Goal: Book appointment/travel/reservation

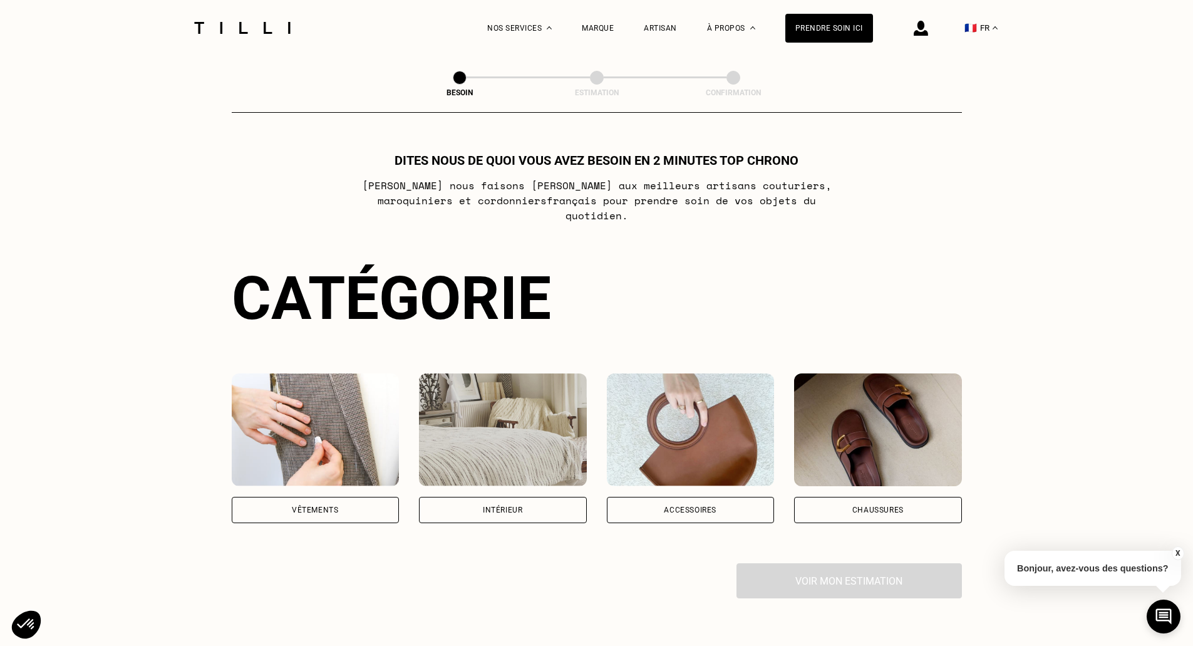
click at [474, 431] on img at bounding box center [503, 429] width 168 height 113
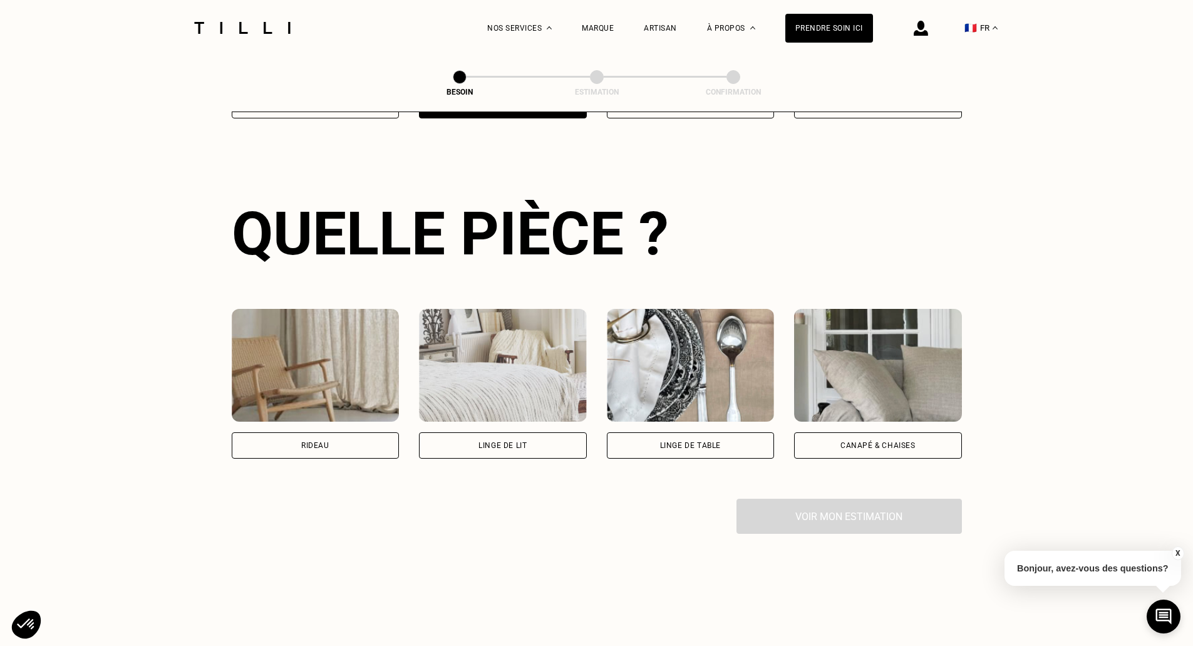
scroll to position [410, 0]
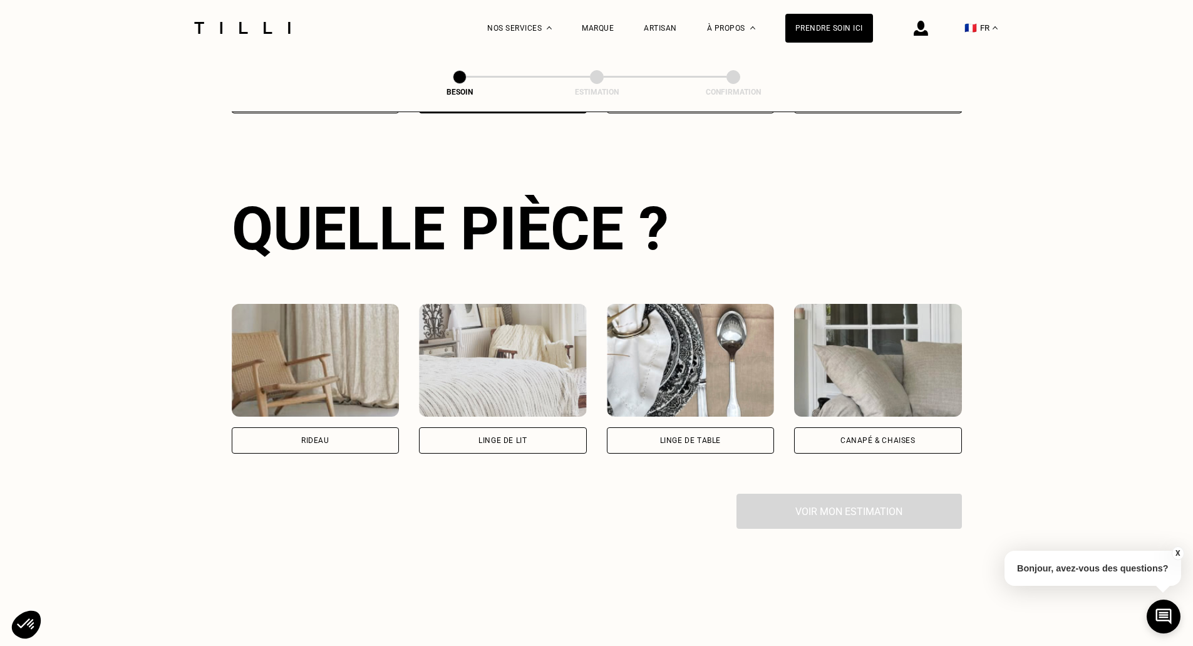
click at [910, 436] on div "Canapé & chaises" at bounding box center [877, 440] width 75 height 8
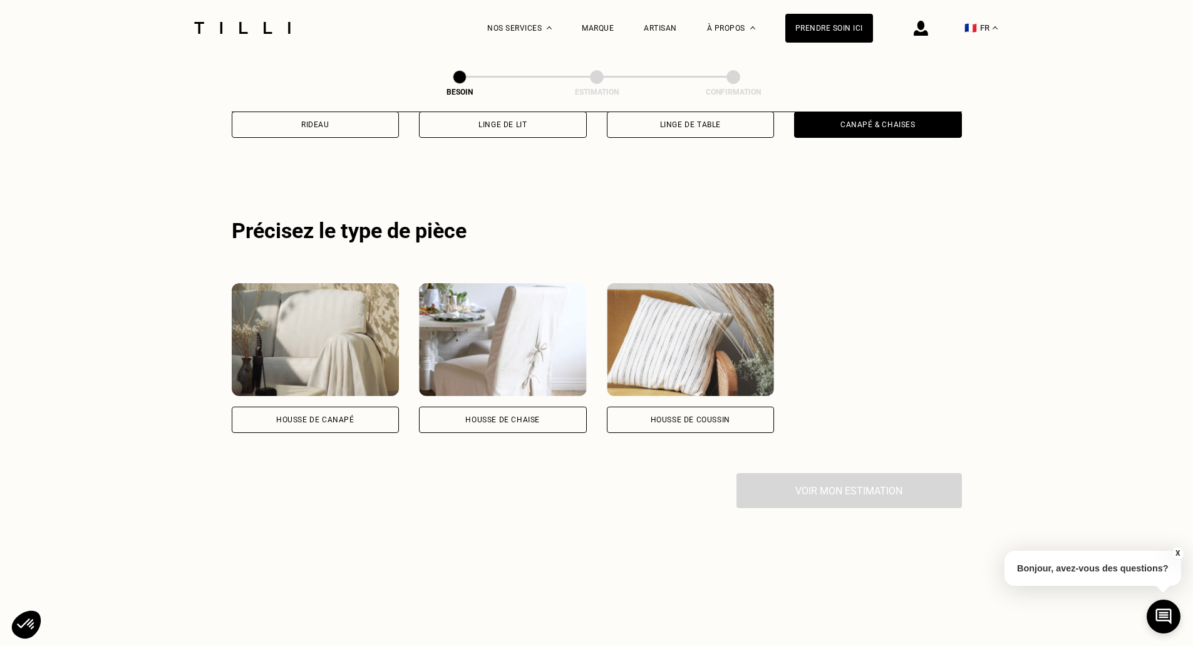
scroll to position [751, 0]
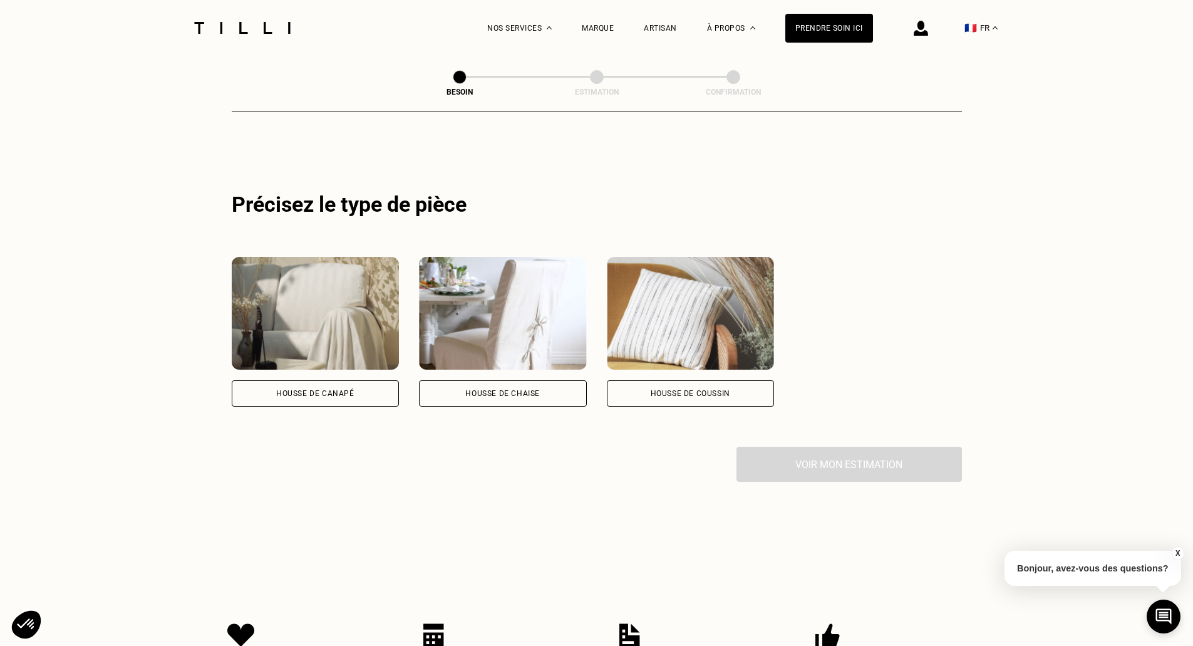
click at [706, 390] on div "Housse de coussin" at bounding box center [691, 394] width 80 height 8
select select "FR"
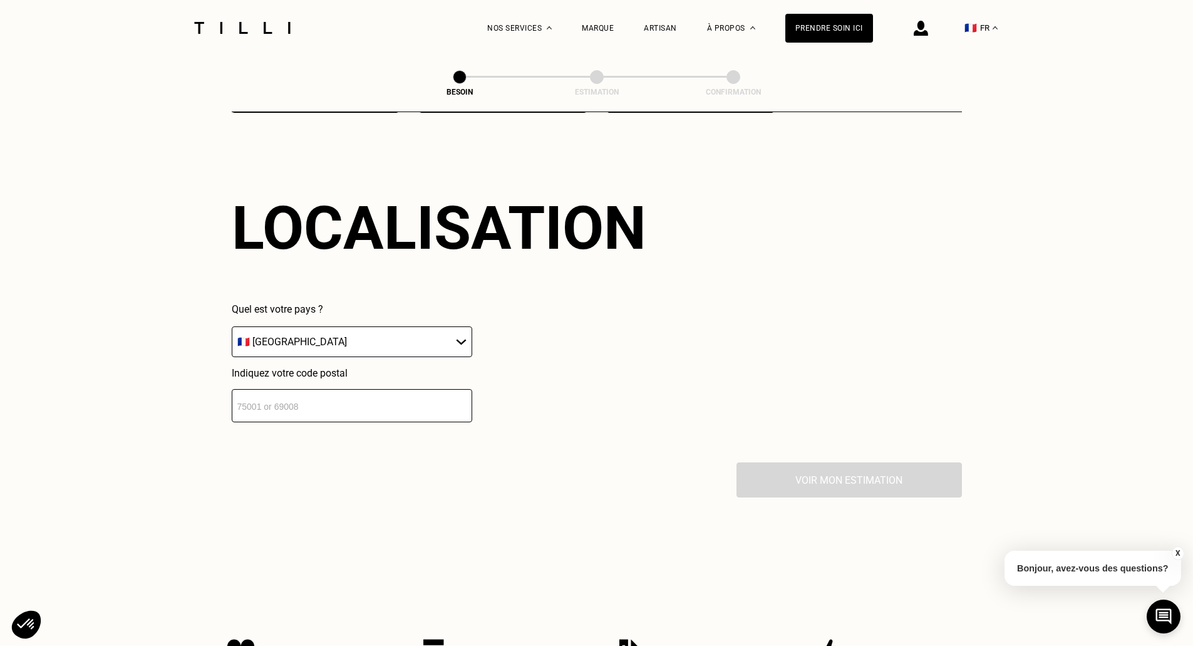
scroll to position [1047, 0]
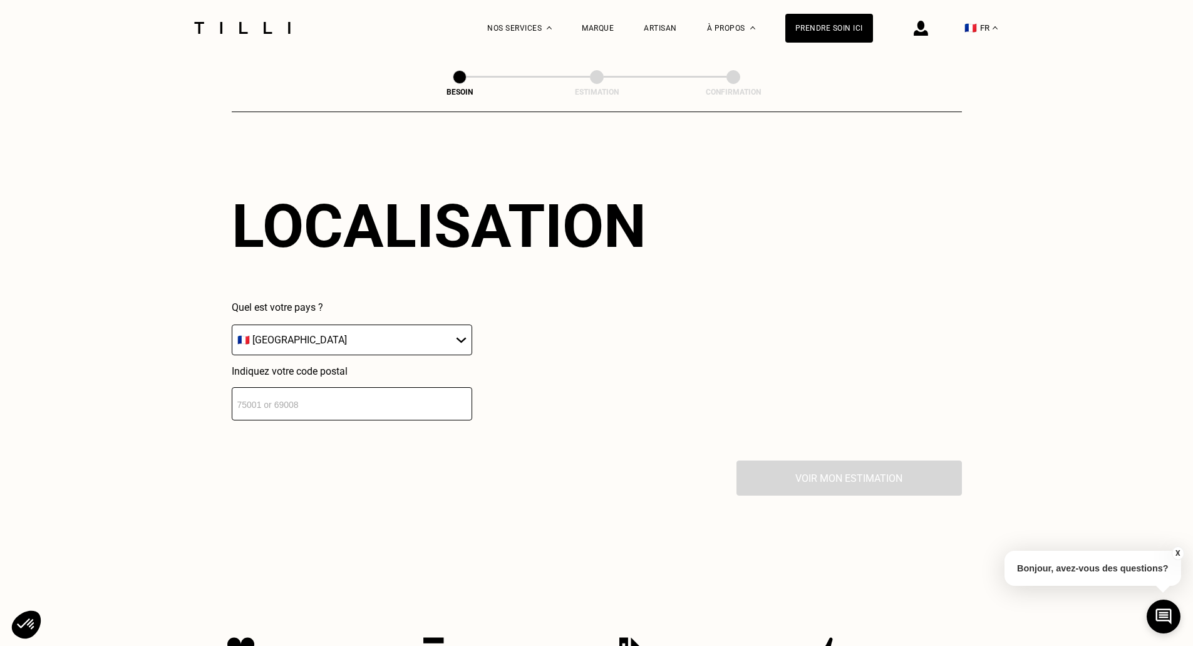
click at [302, 395] on input "number" at bounding box center [352, 403] width 240 height 33
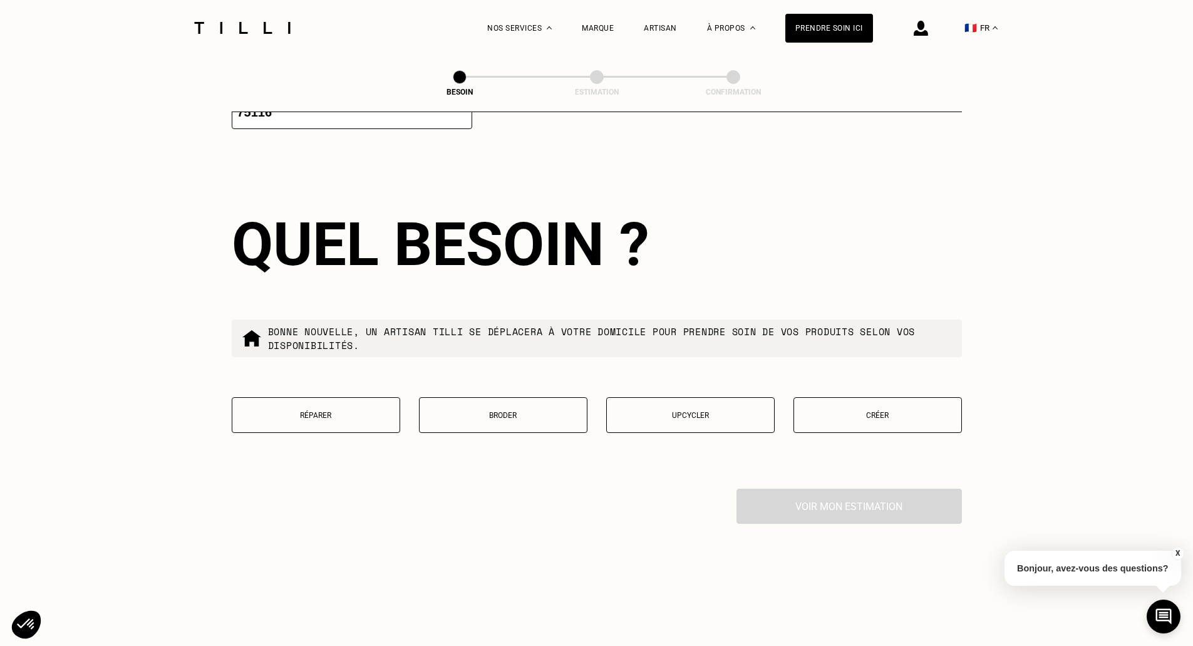
scroll to position [1358, 0]
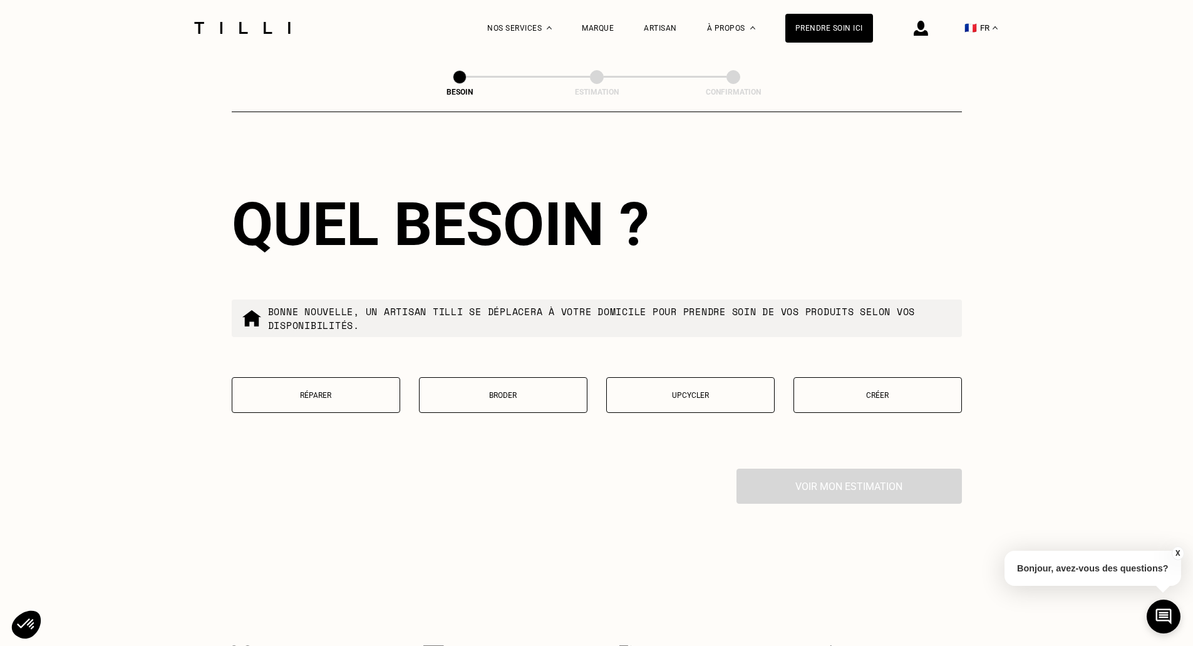
type input "75116"
click at [885, 391] on p "Créer" at bounding box center [877, 395] width 155 height 9
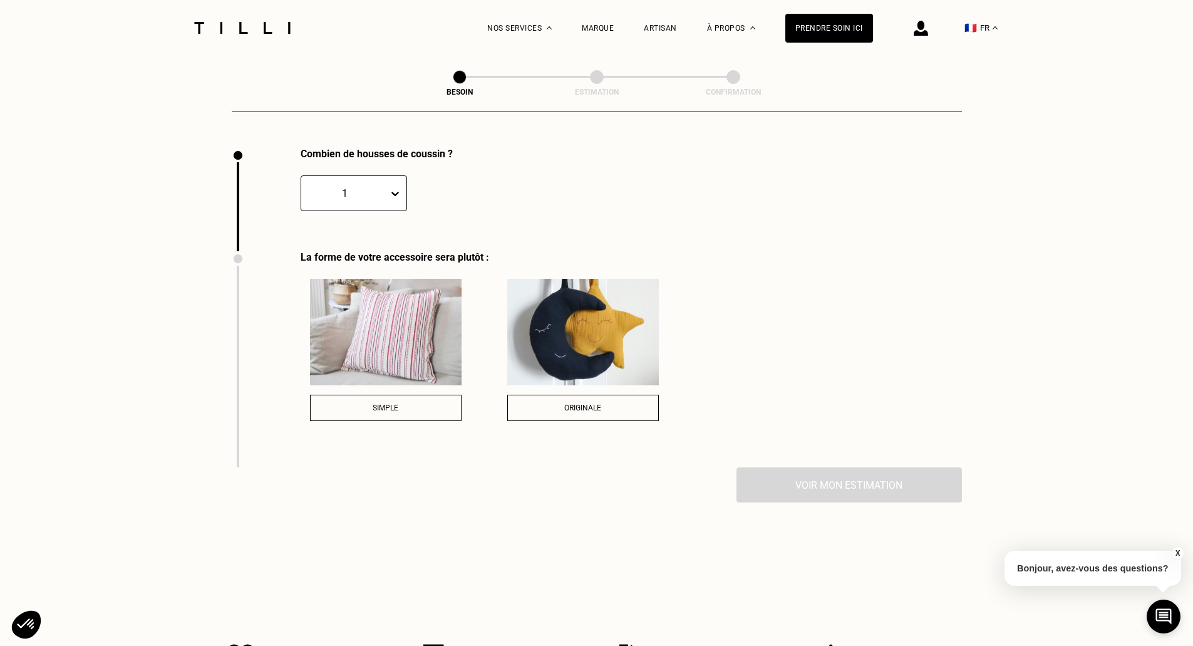
scroll to position [1680, 0]
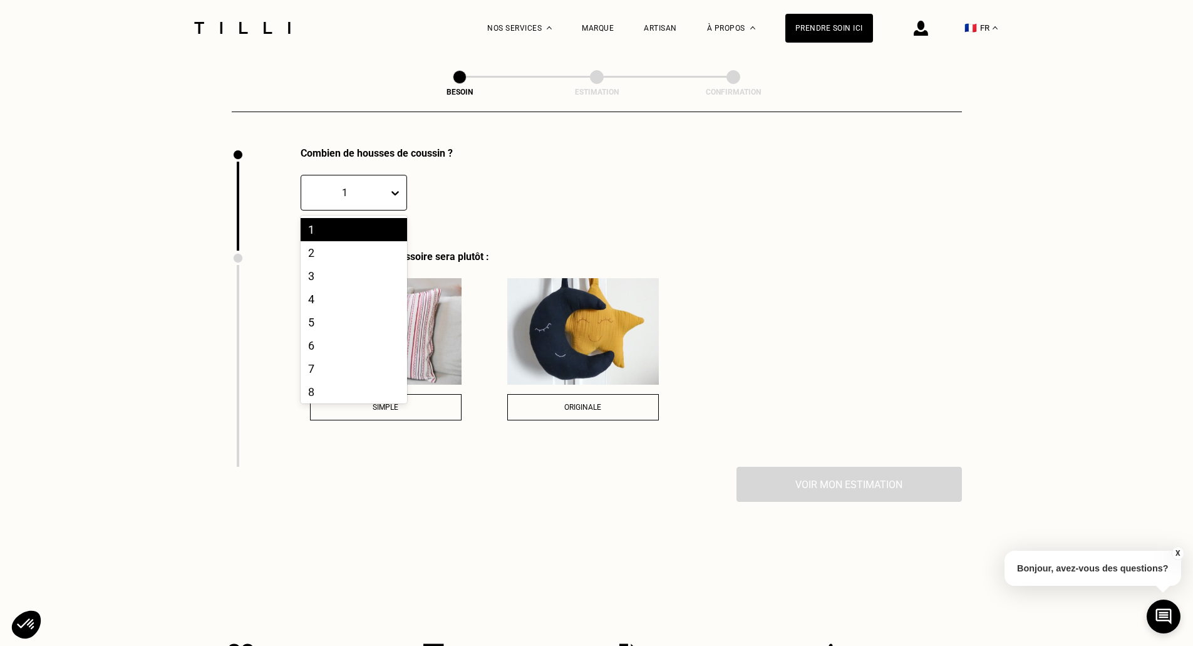
click at [396, 187] on icon at bounding box center [395, 193] width 13 height 13
click at [314, 248] on div "2" at bounding box center [354, 252] width 106 height 23
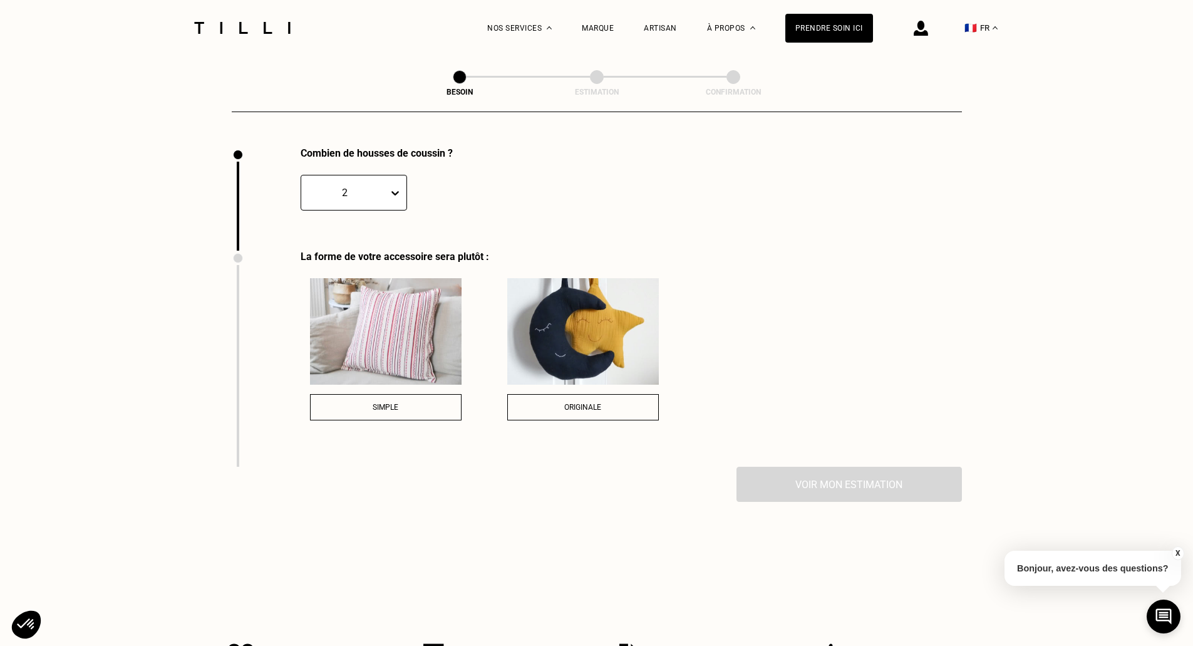
click at [393, 403] on span "Simple" at bounding box center [386, 407] width 26 height 9
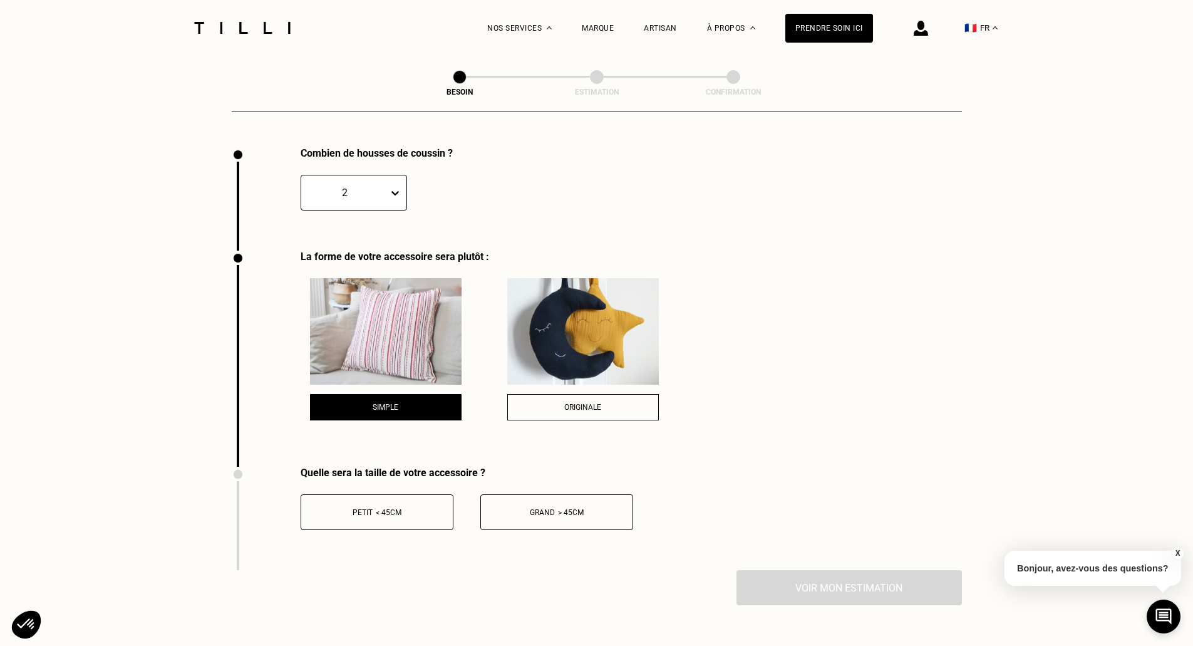
click at [549, 508] on div "Grand > 45cm" at bounding box center [556, 512] width 139 height 9
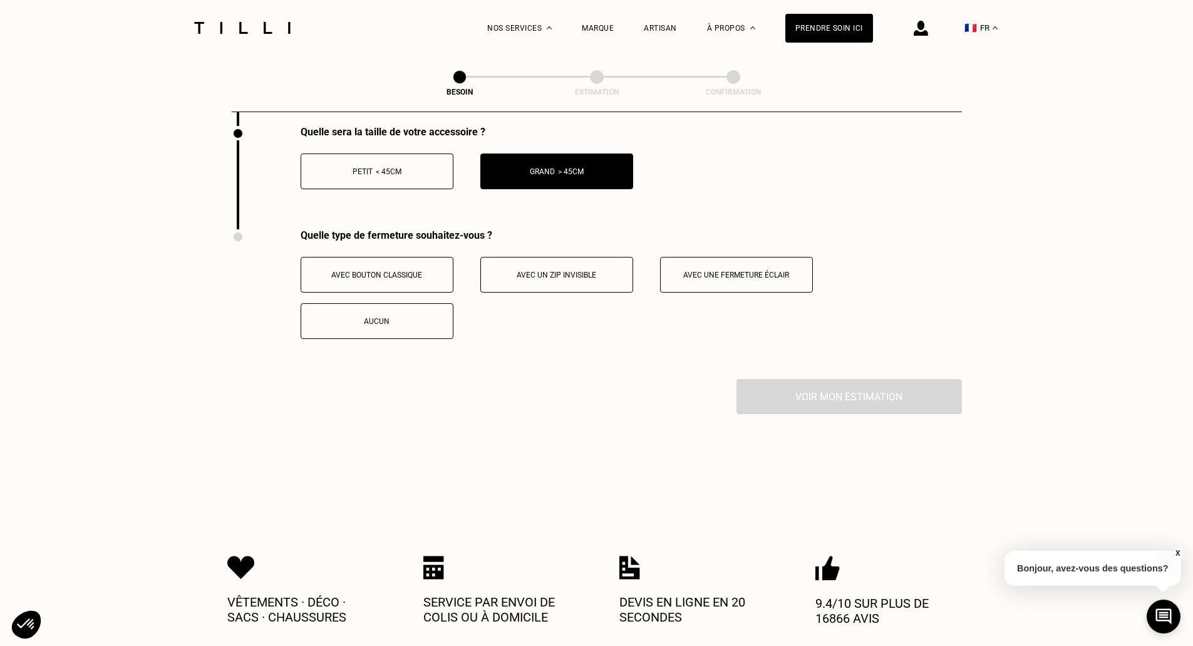
scroll to position [2061, 0]
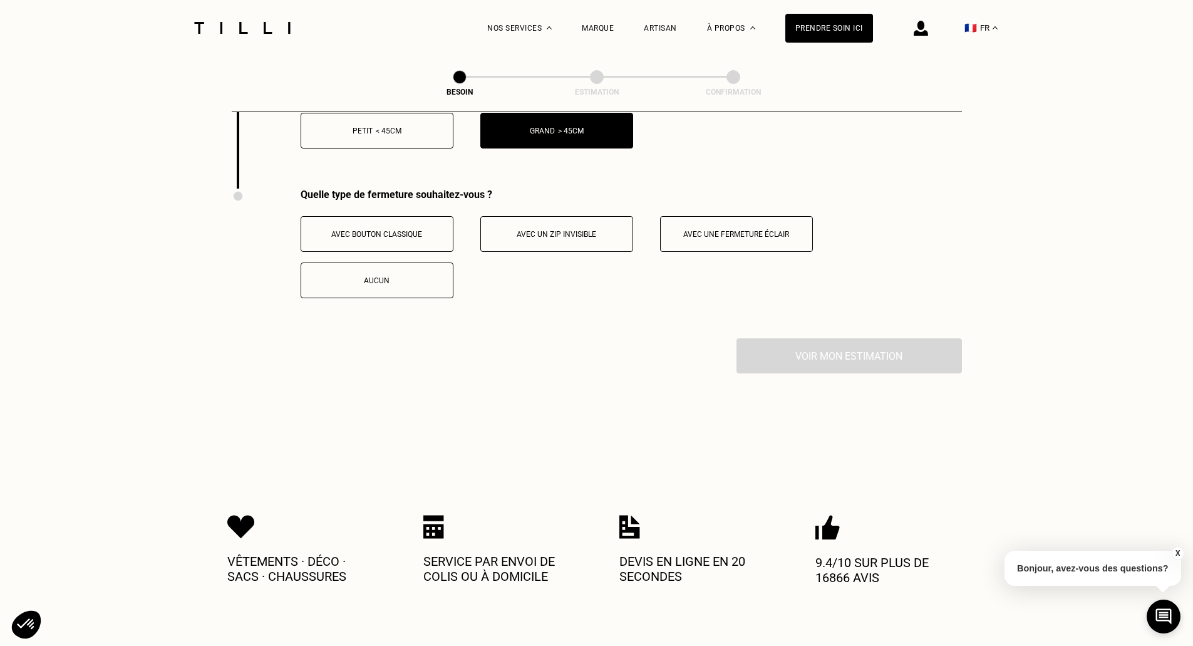
click at [759, 230] on span "Avec une fermeture éclair" at bounding box center [736, 234] width 106 height 9
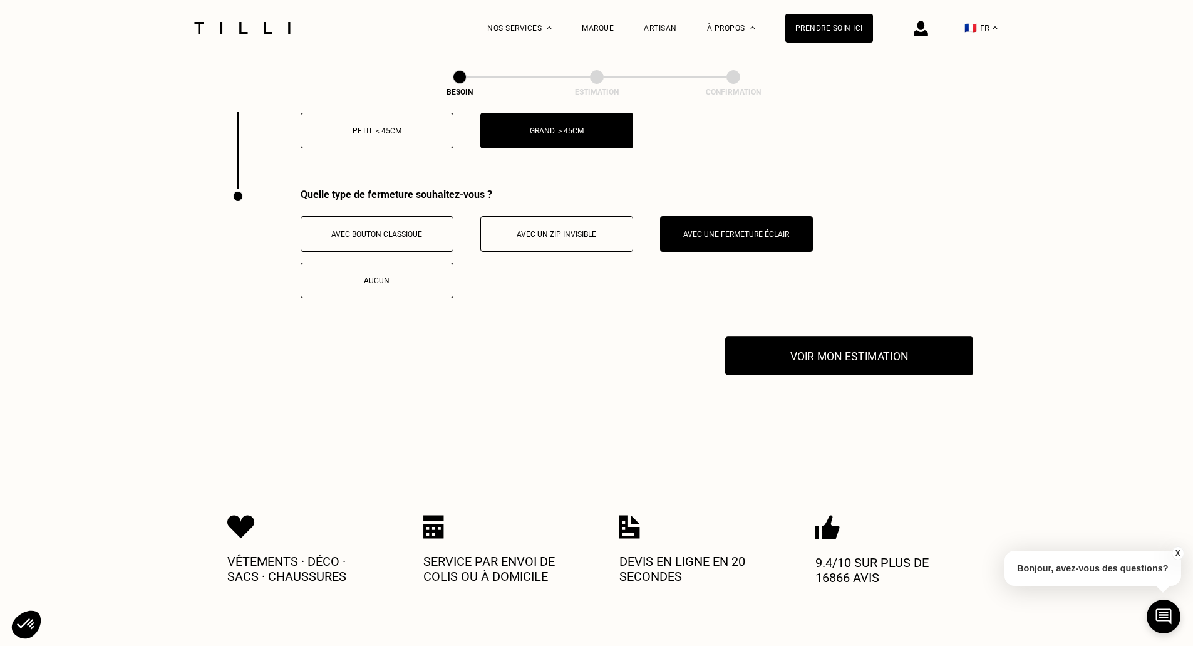
click at [842, 349] on button "Voir mon estimation" at bounding box center [849, 355] width 248 height 39
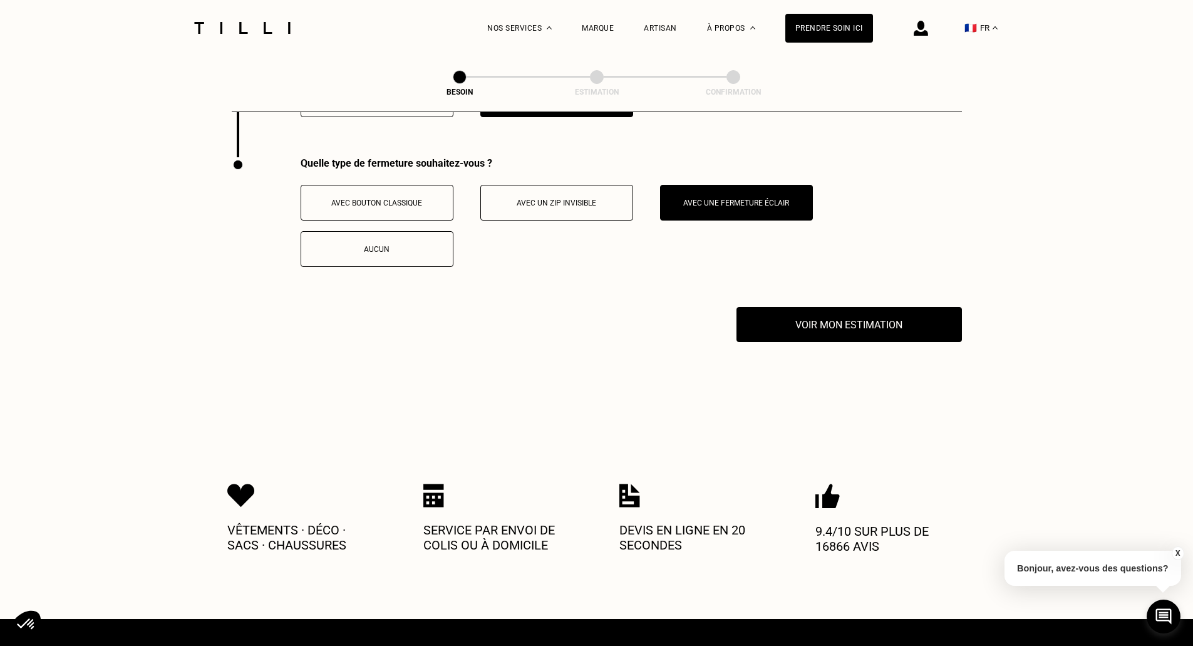
scroll to position [2017, 0]
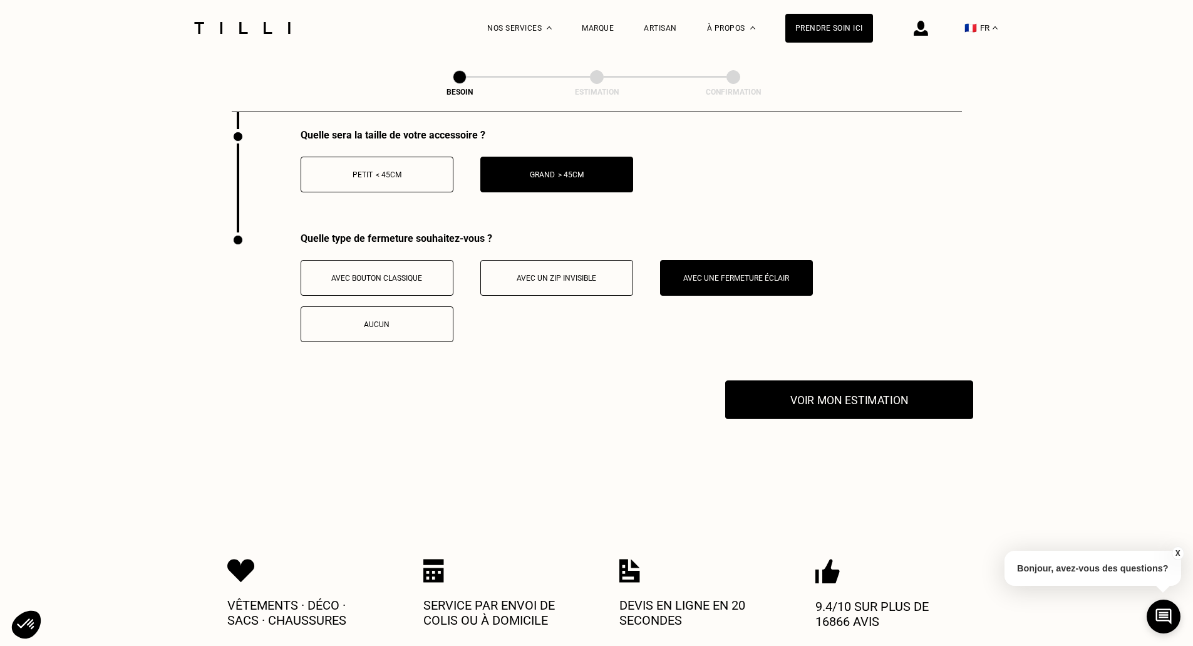
click at [880, 398] on button "Voir mon estimation" at bounding box center [849, 399] width 248 height 39
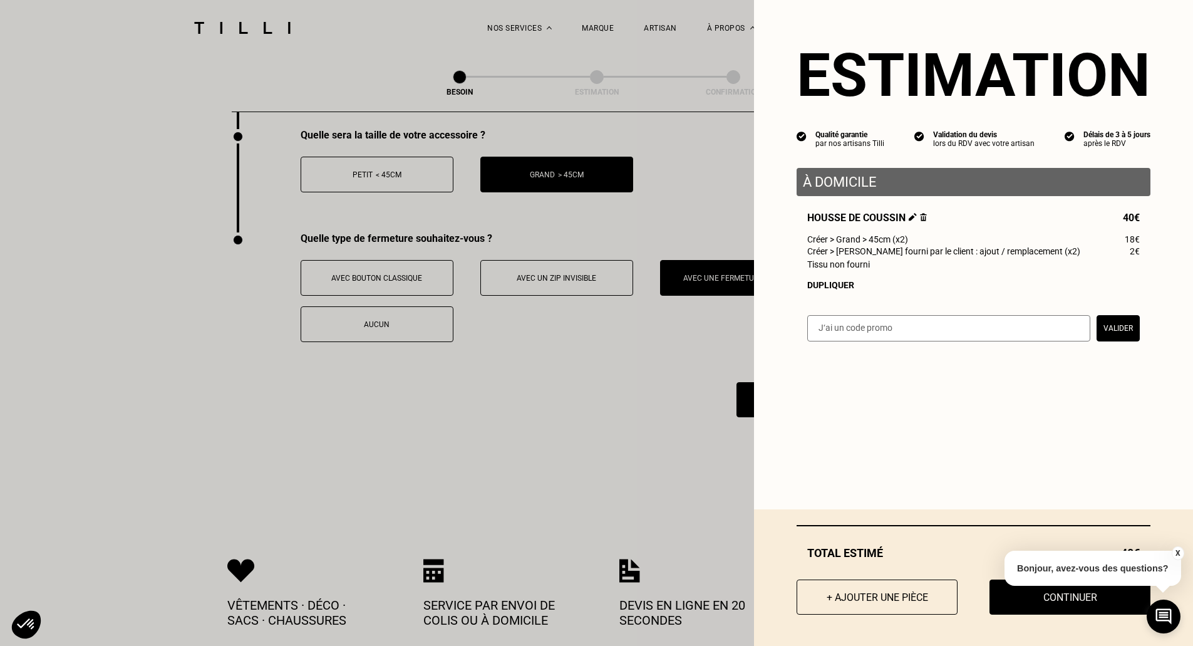
click at [1178, 553] on button "X" at bounding box center [1177, 553] width 13 height 14
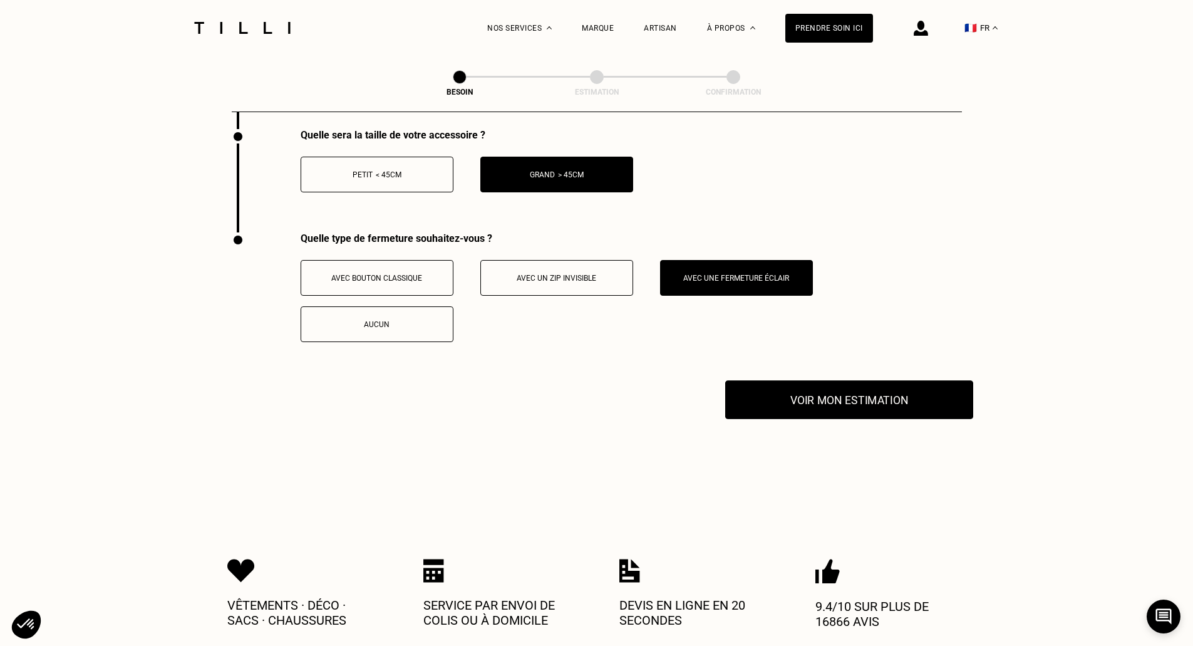
click at [834, 400] on button "Voir mon estimation" at bounding box center [849, 399] width 248 height 39
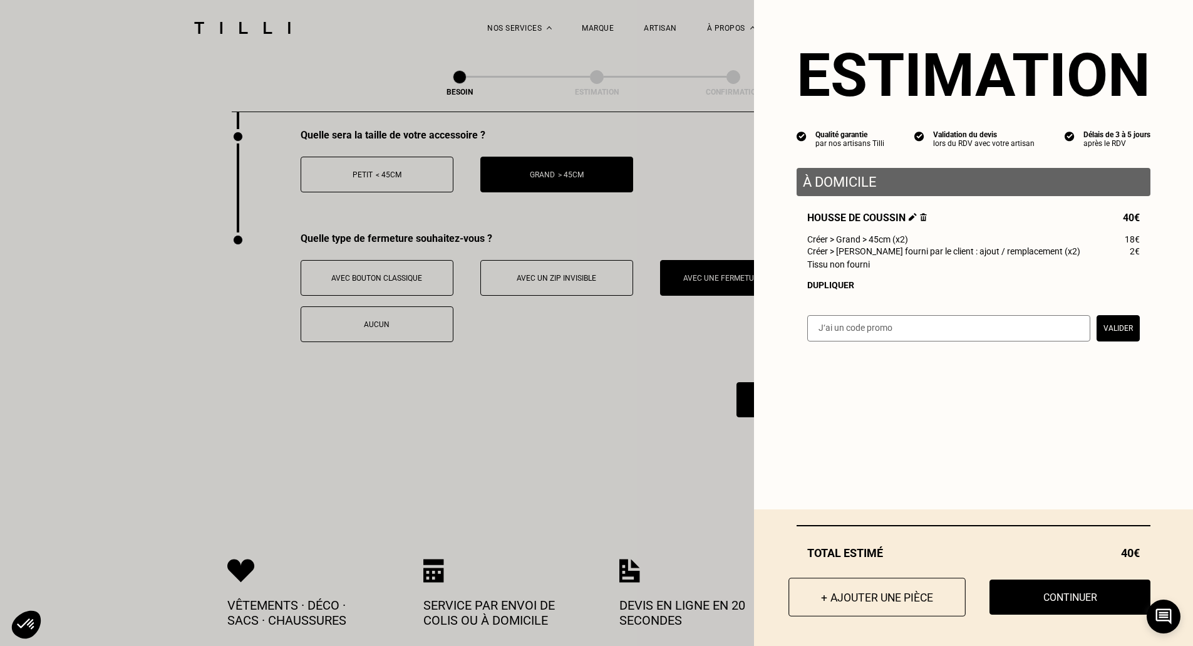
click at [895, 600] on button "+ Ajouter une pièce" at bounding box center [876, 596] width 177 height 39
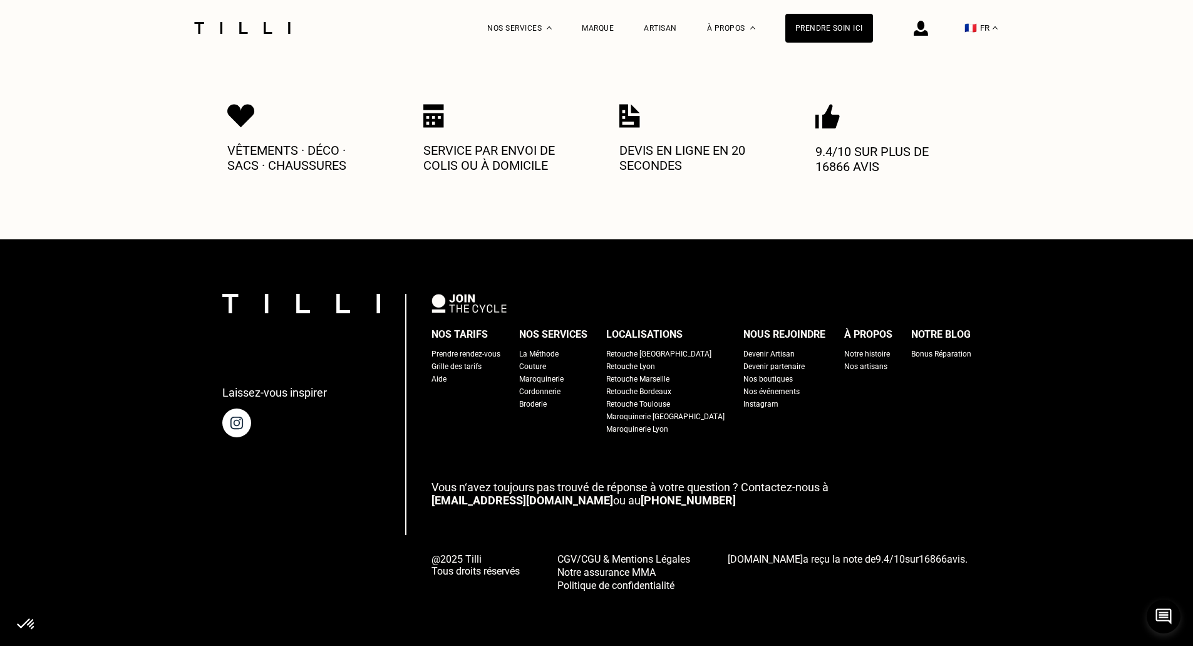
scroll to position [0, 0]
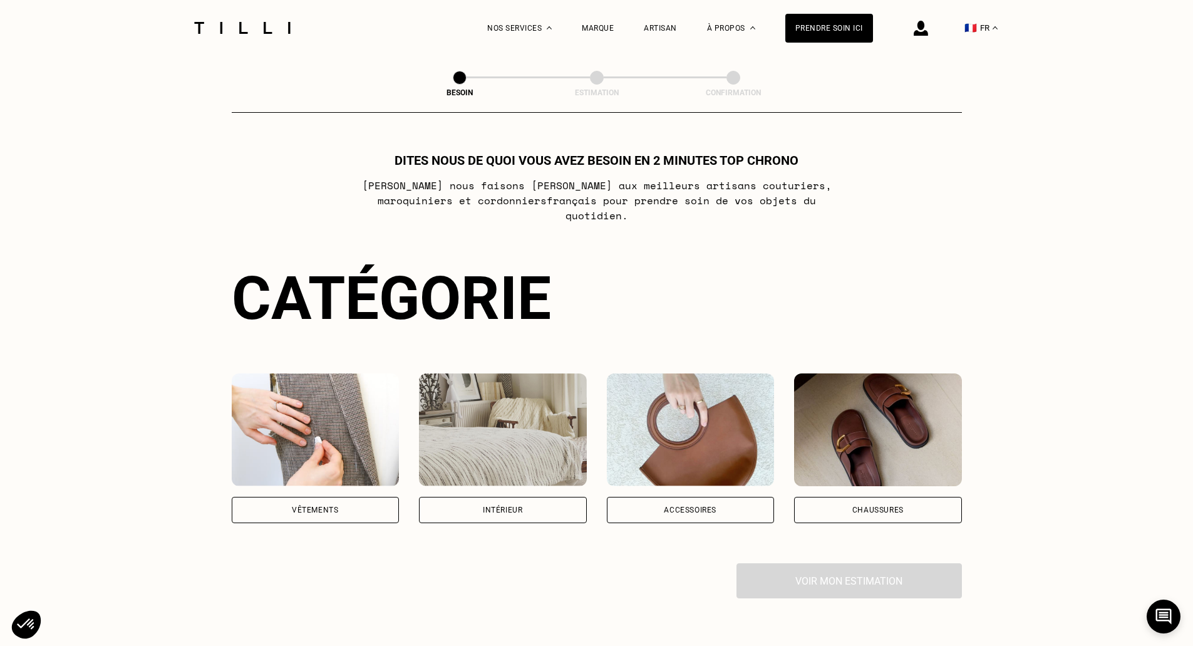
click at [319, 506] on div "Vêtements" at bounding box center [315, 510] width 46 height 8
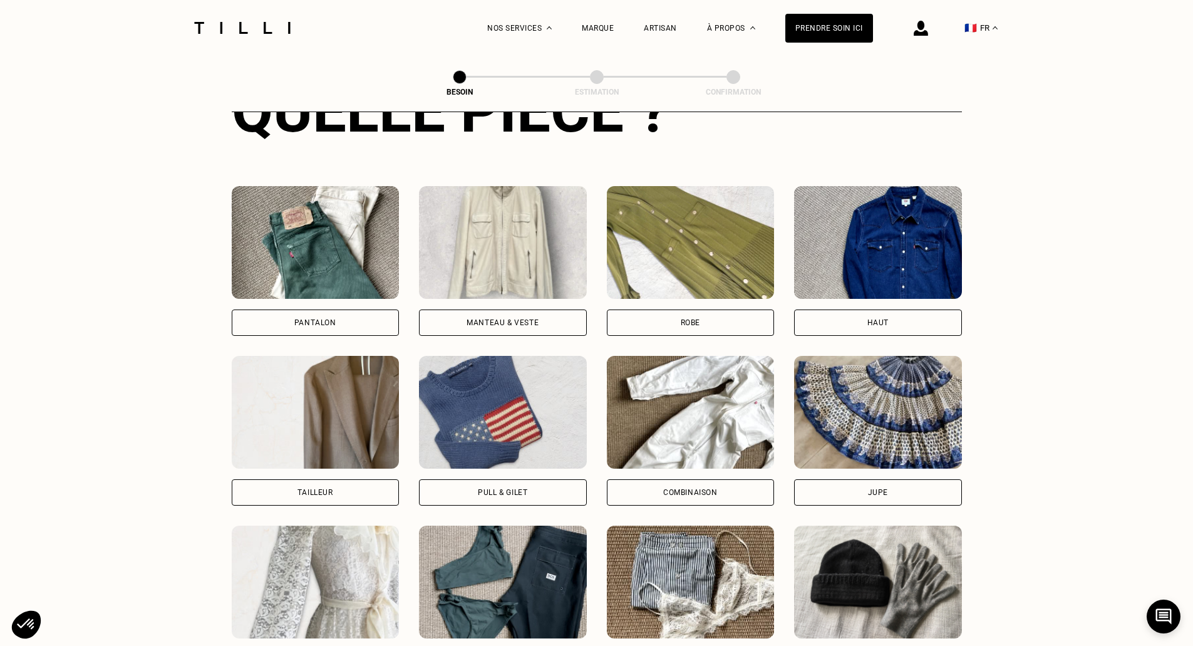
scroll to position [523, 0]
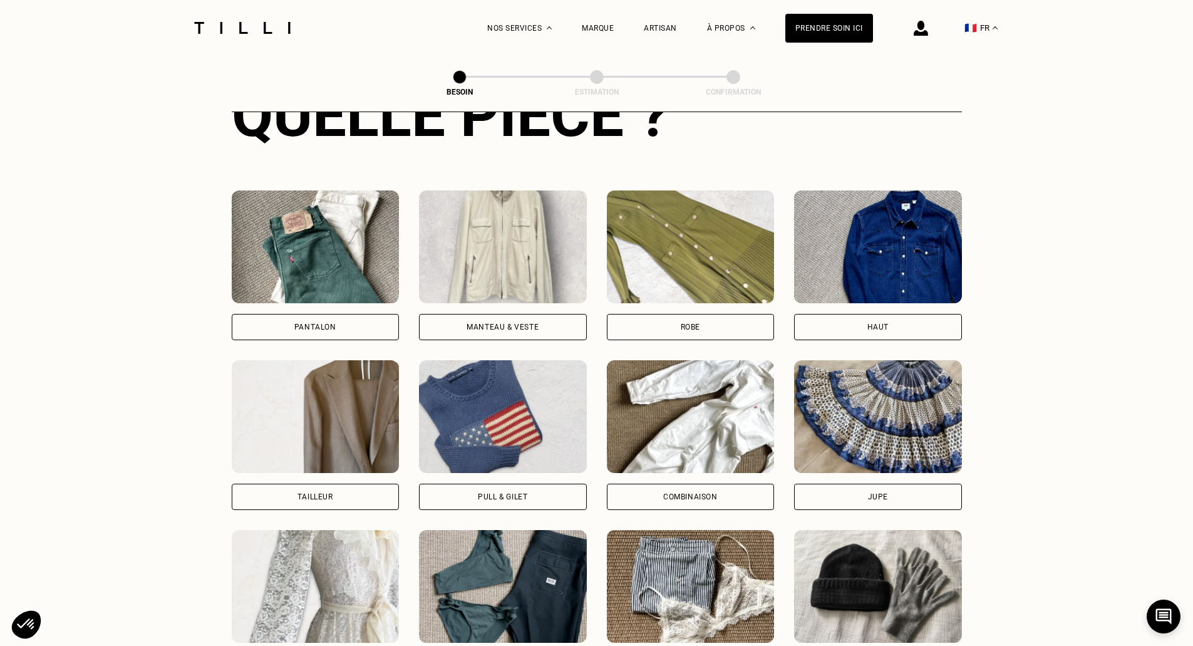
click at [901, 248] on img at bounding box center [878, 246] width 168 height 113
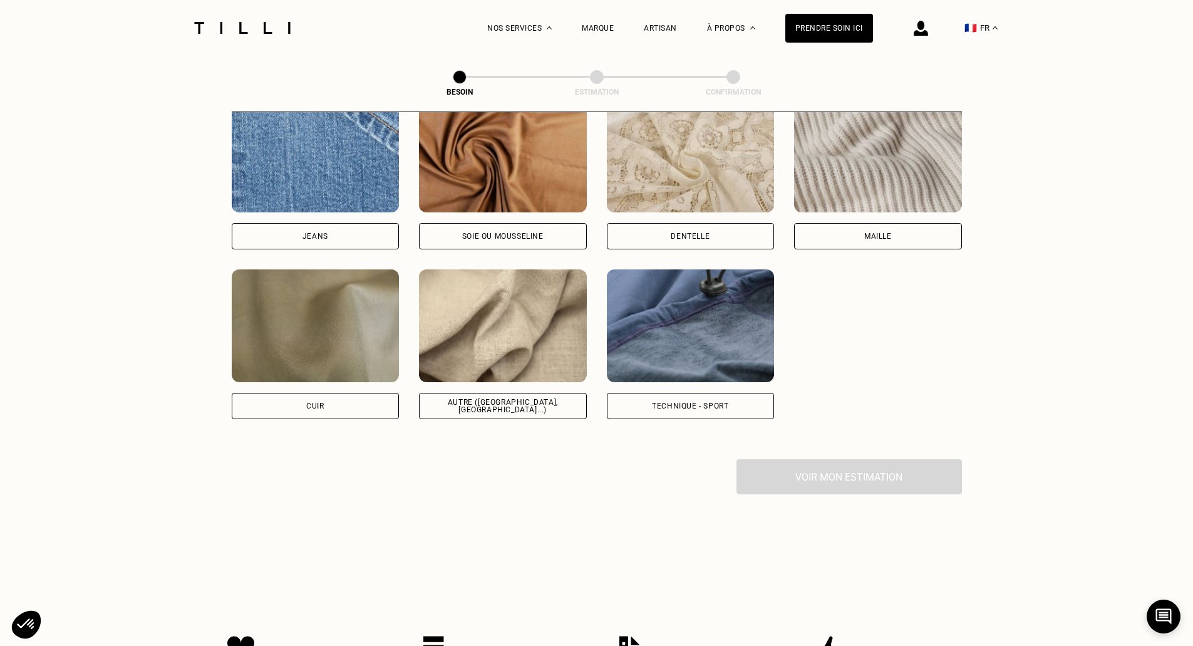
scroll to position [1372, 0]
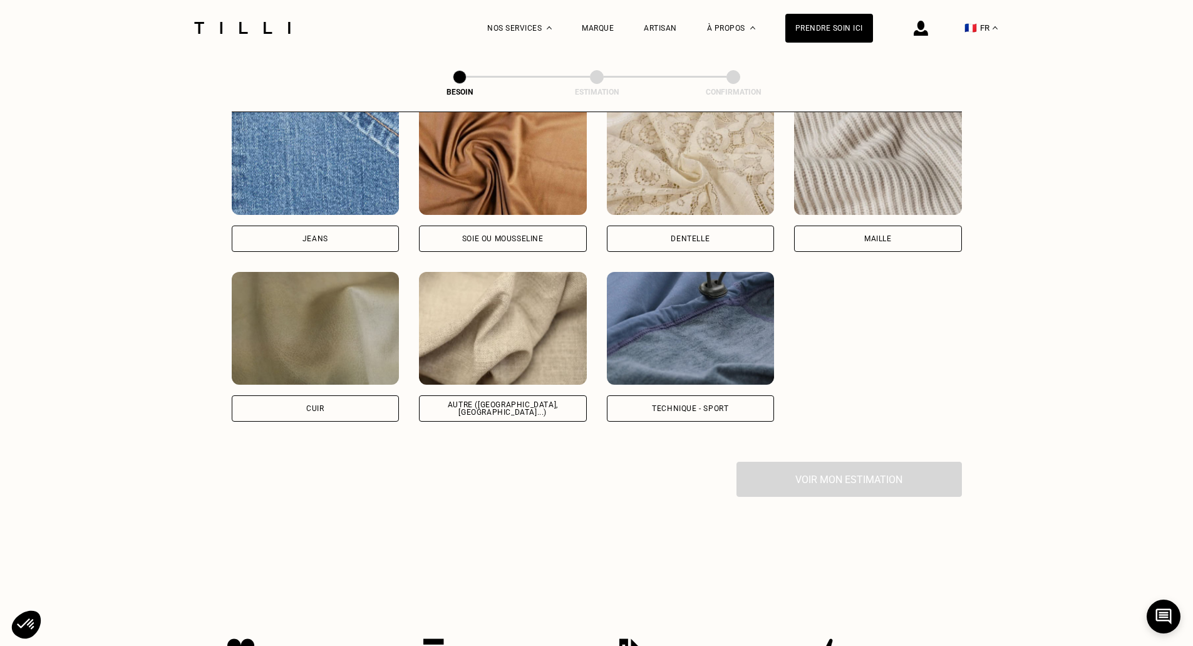
click at [478, 304] on img at bounding box center [503, 328] width 168 height 113
select select "FR"
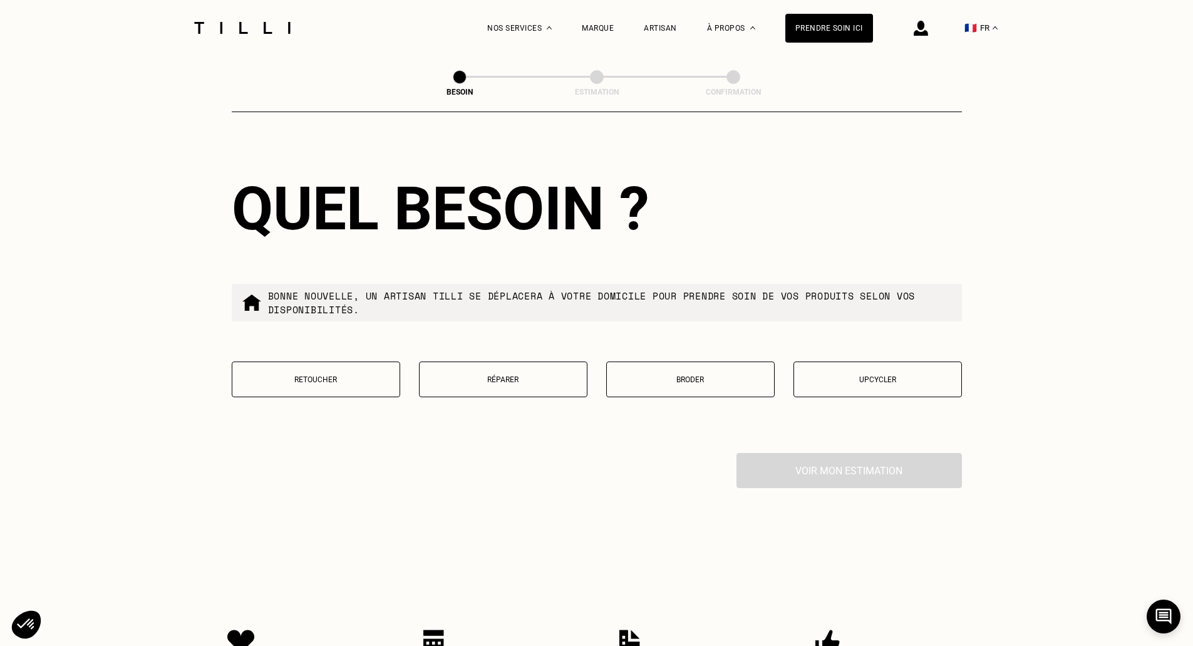
scroll to position [1981, 0]
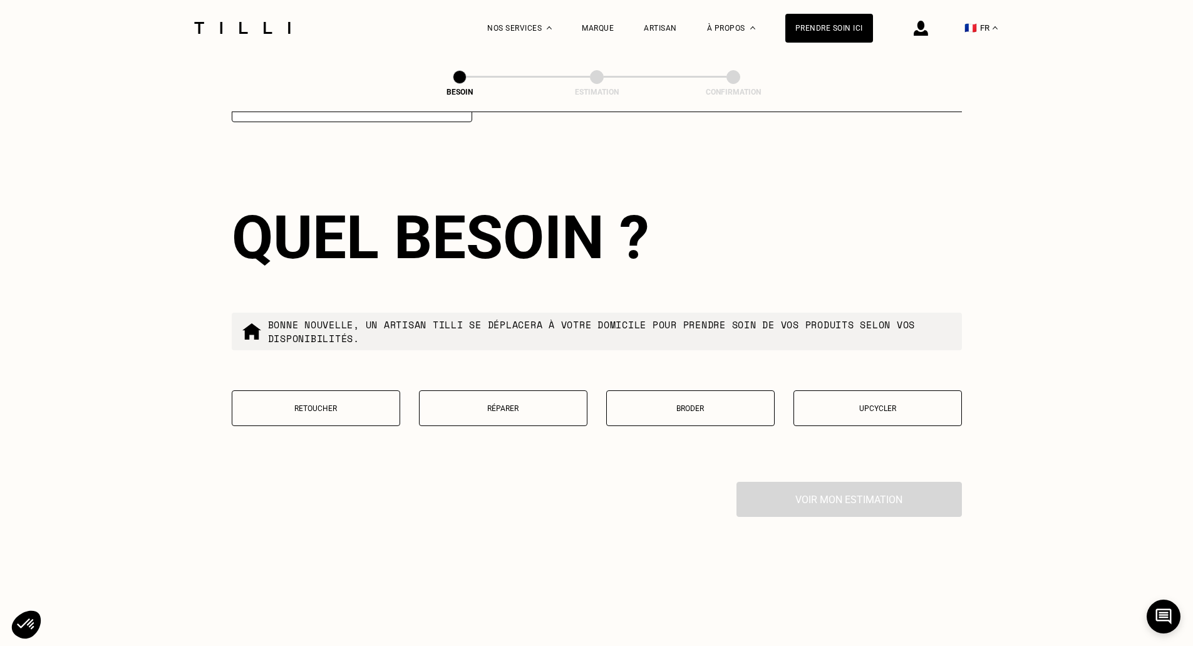
click at [513, 404] on p "Réparer" at bounding box center [503, 408] width 155 height 9
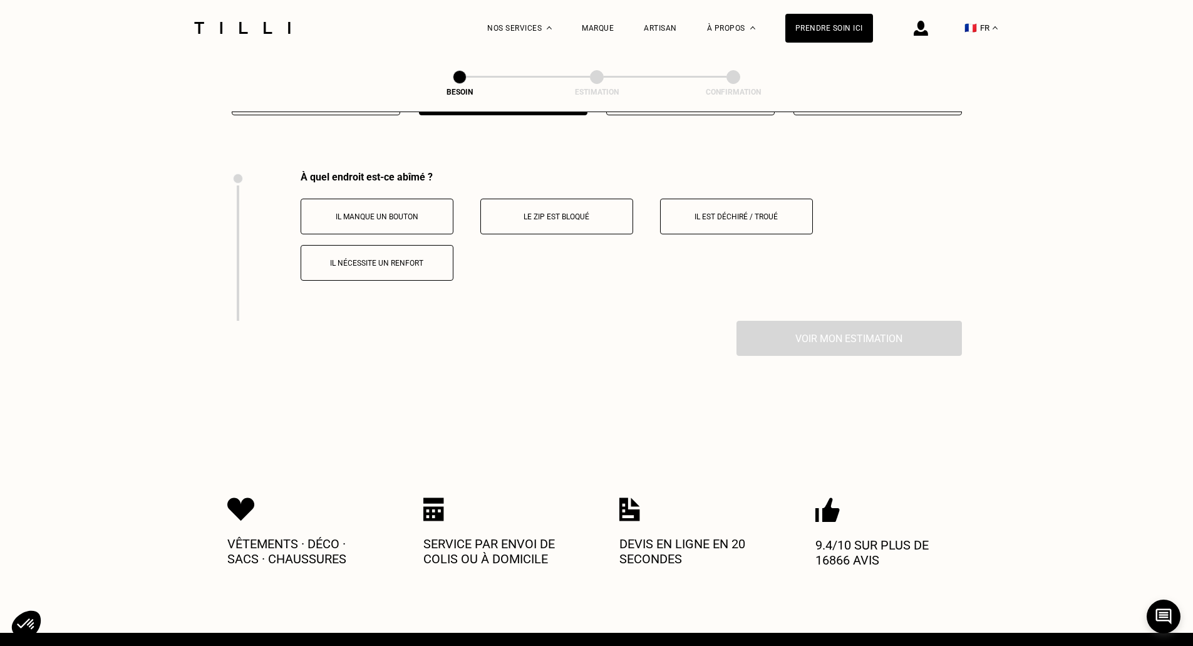
scroll to position [2316, 0]
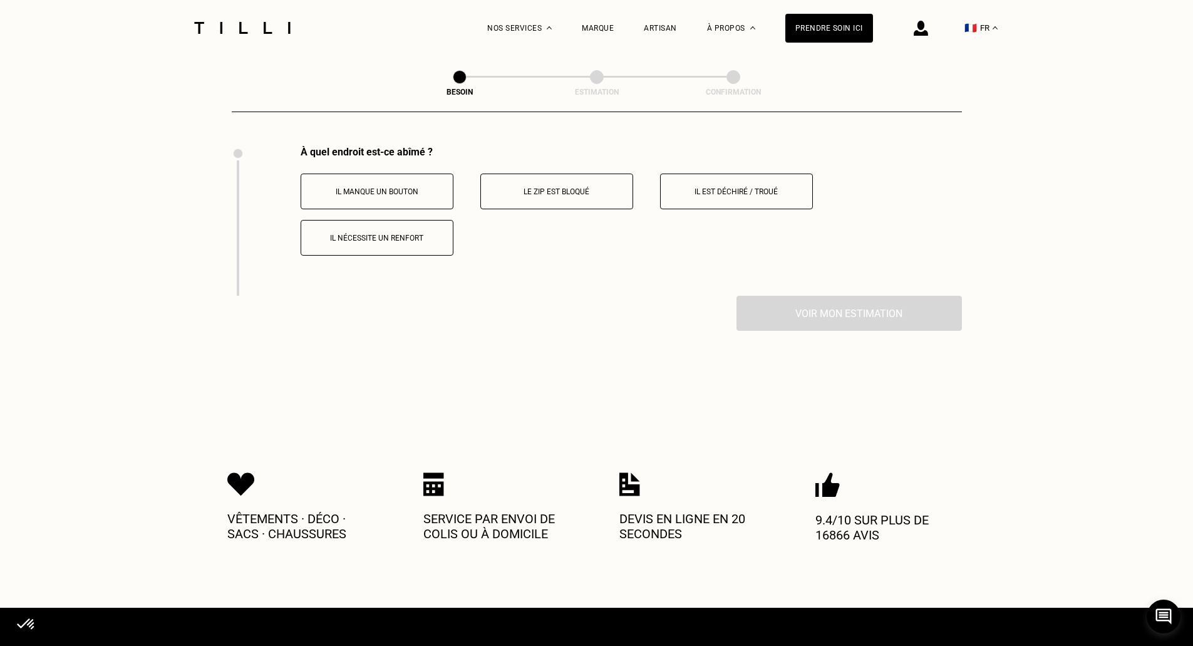
click at [736, 188] on p "Il est déchiré / troué" at bounding box center [736, 191] width 139 height 9
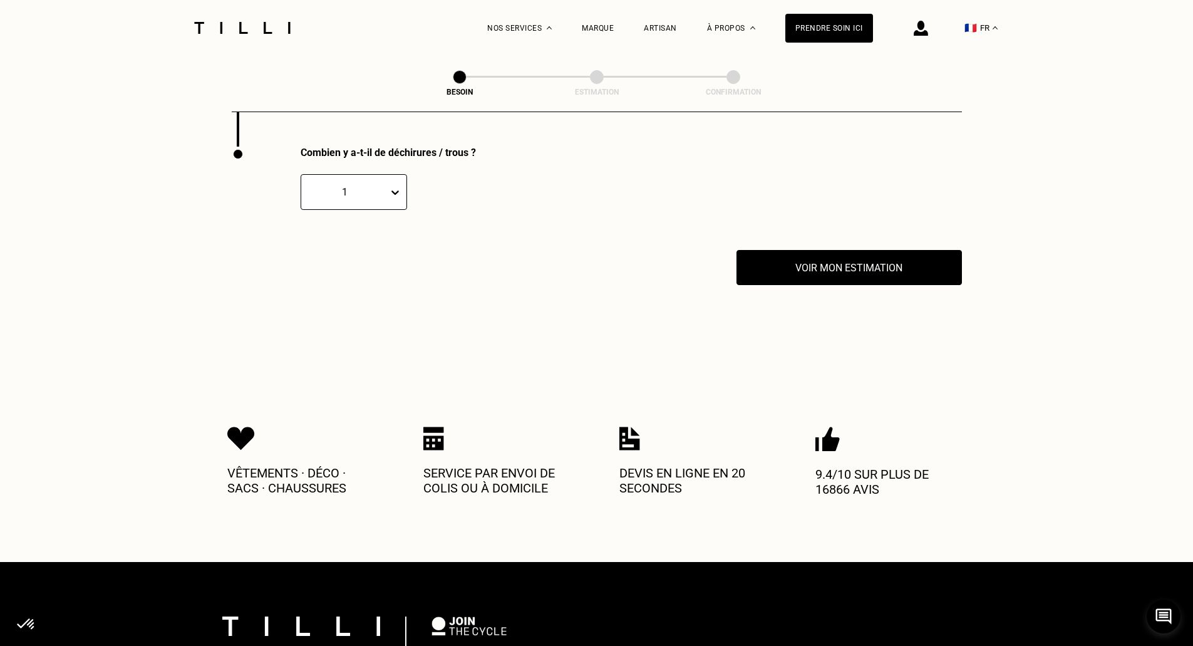
scroll to position [2466, 0]
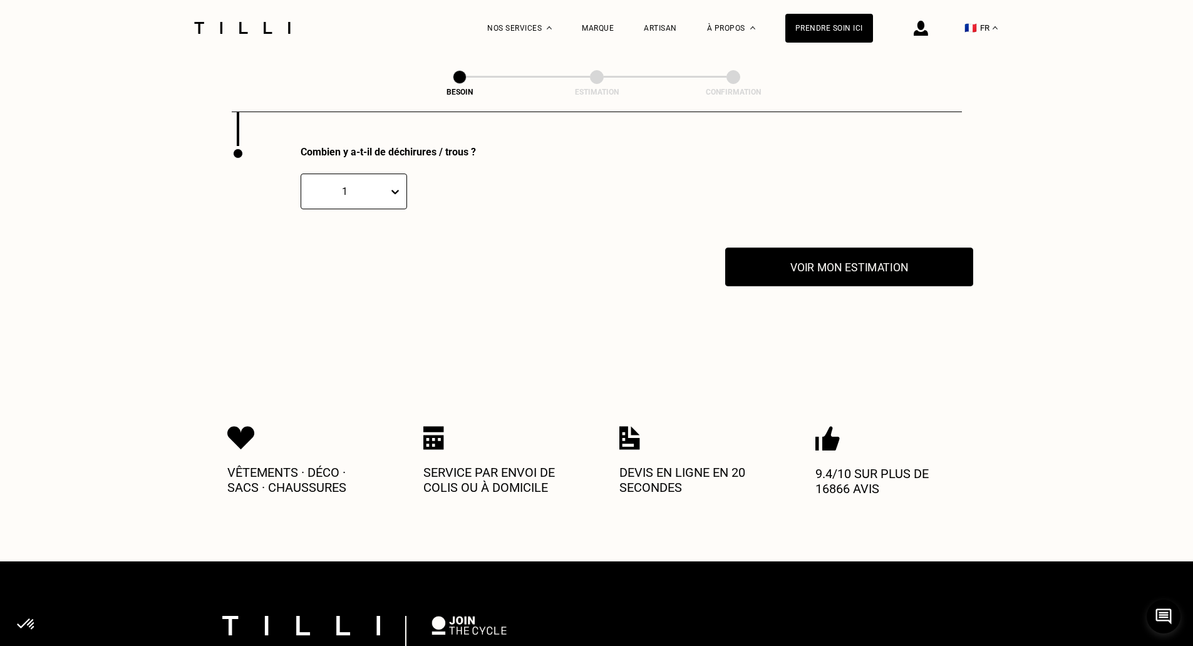
click at [859, 265] on button "Voir mon estimation" at bounding box center [849, 266] width 248 height 39
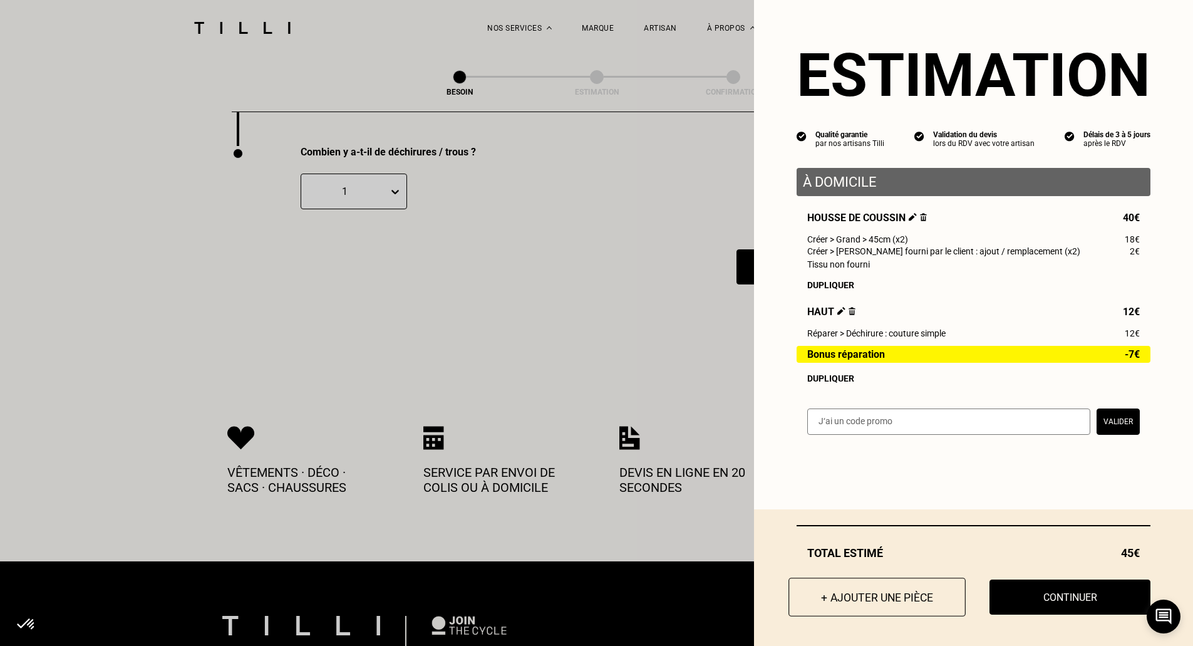
click at [850, 596] on button "+ Ajouter une pièce" at bounding box center [876, 596] width 177 height 39
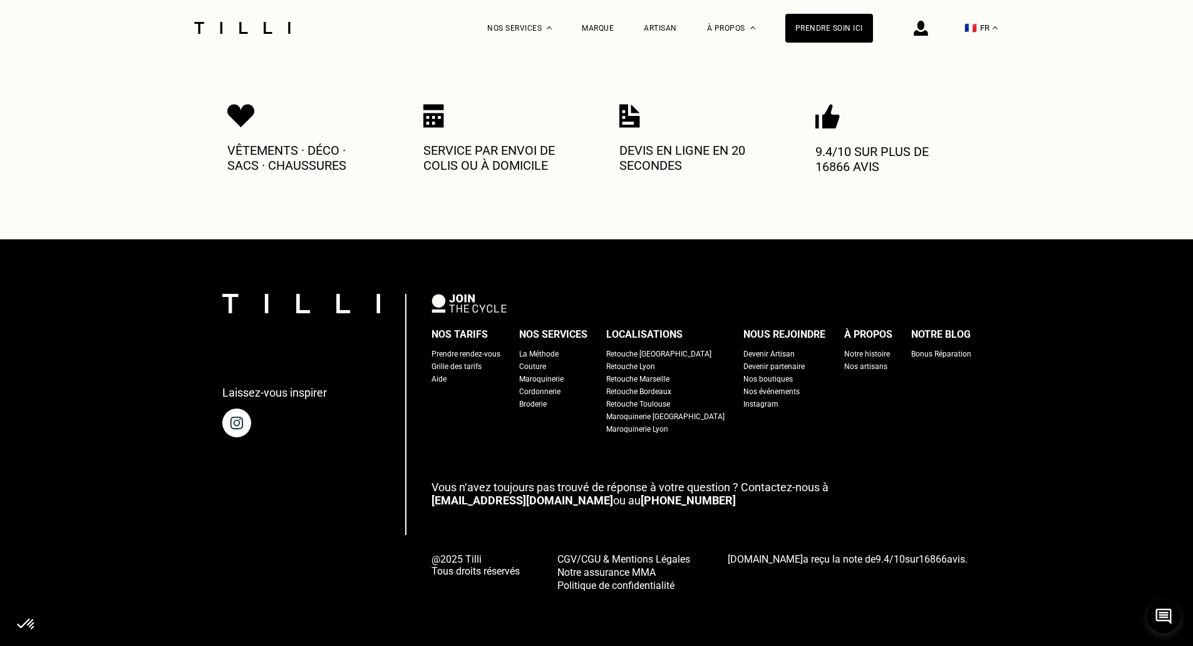
scroll to position [0, 0]
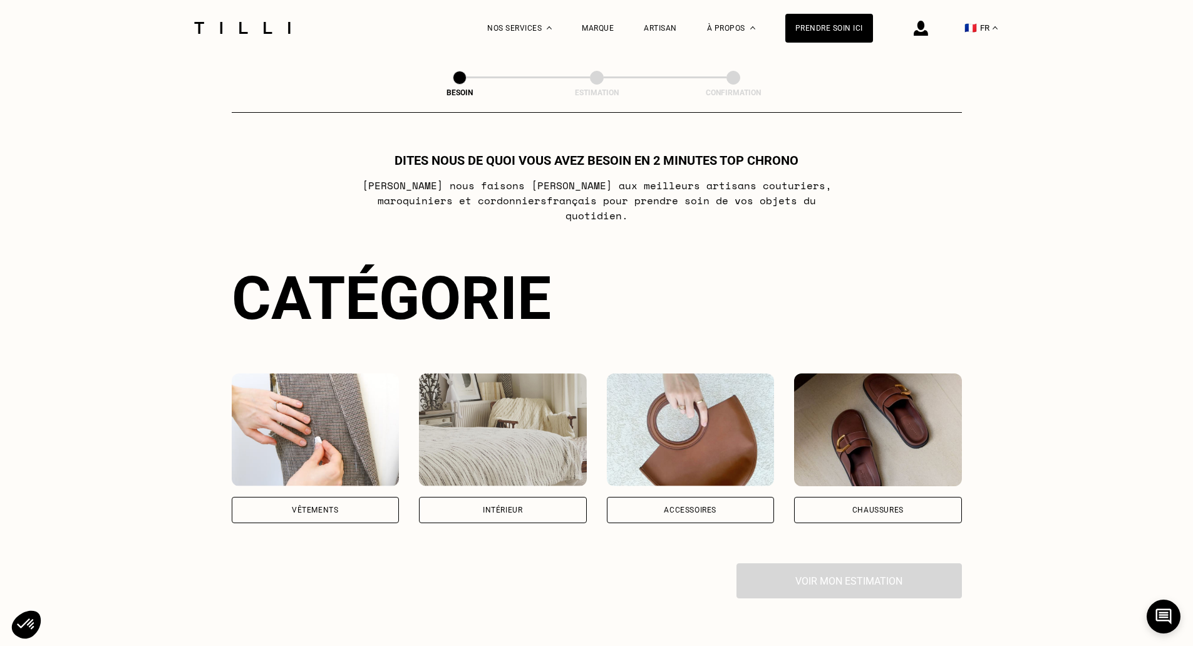
click at [339, 497] on div "Vêtements" at bounding box center [316, 510] width 168 height 26
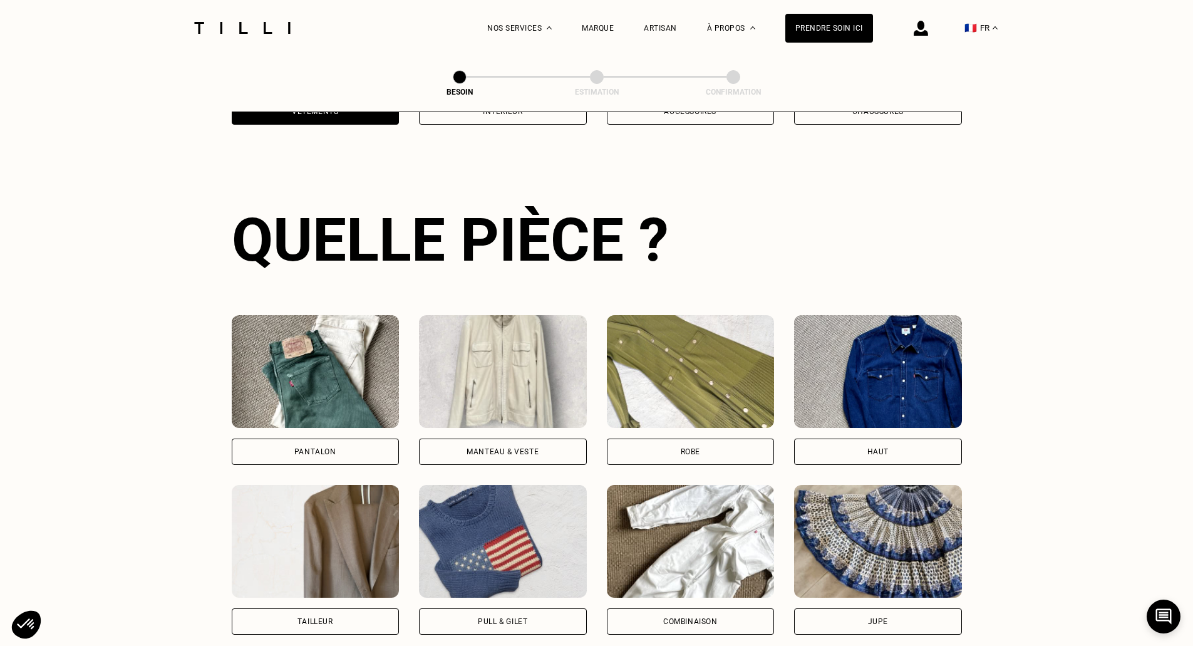
scroll to position [410, 0]
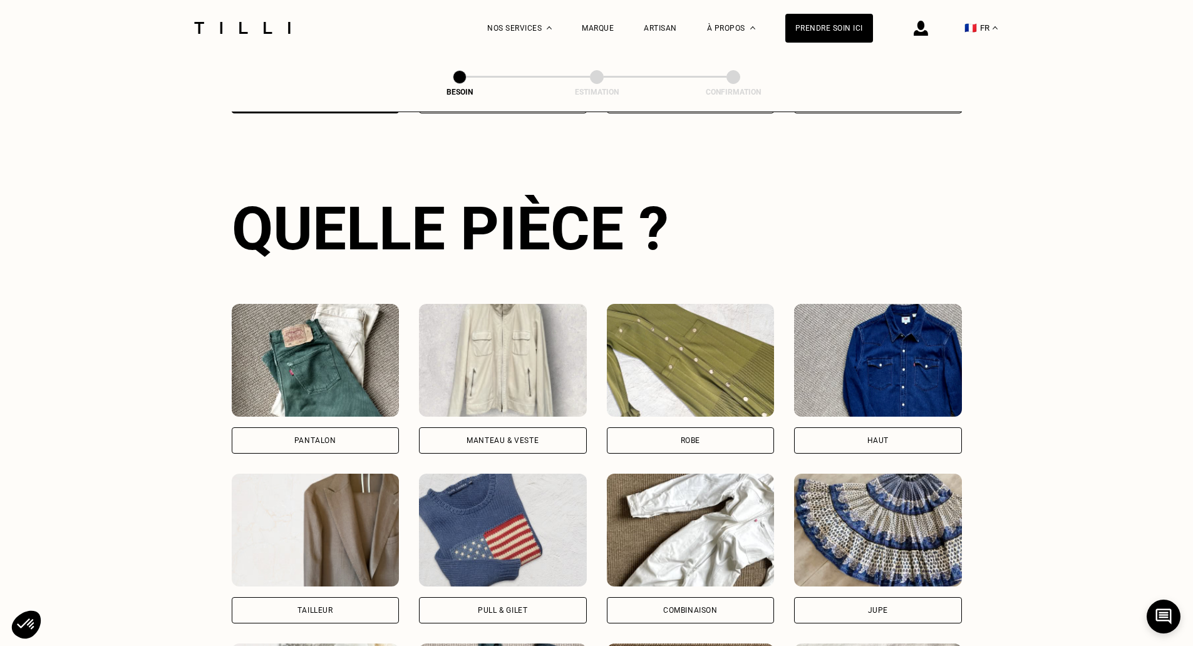
click at [930, 378] on img at bounding box center [878, 360] width 168 height 113
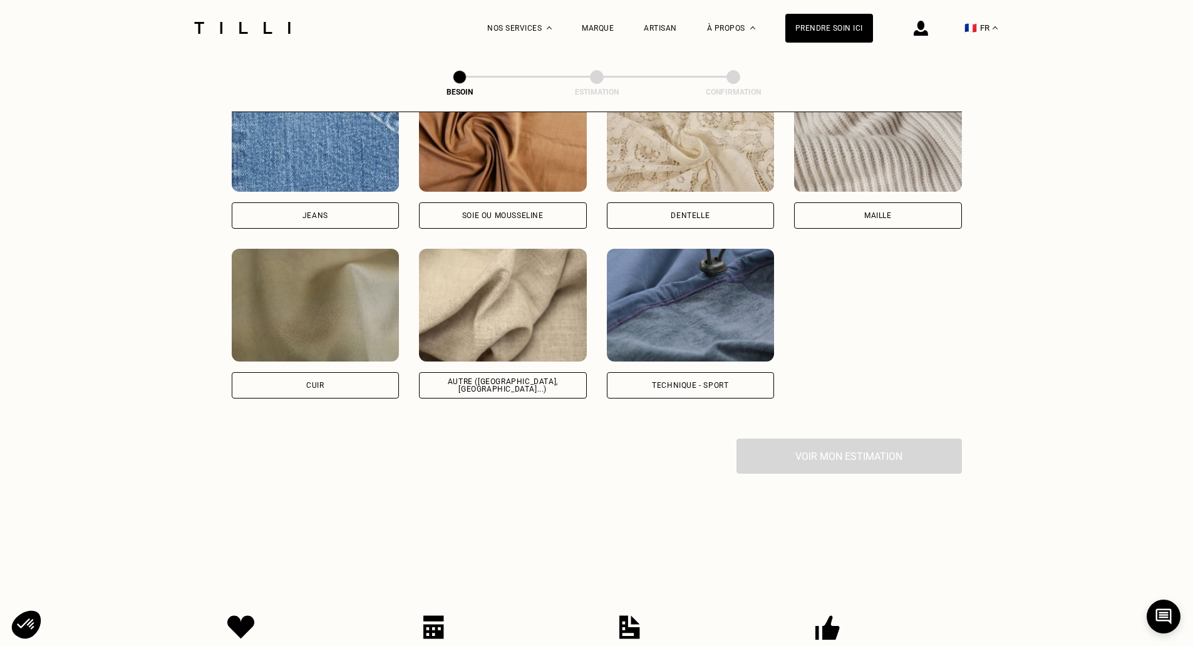
scroll to position [1410, 0]
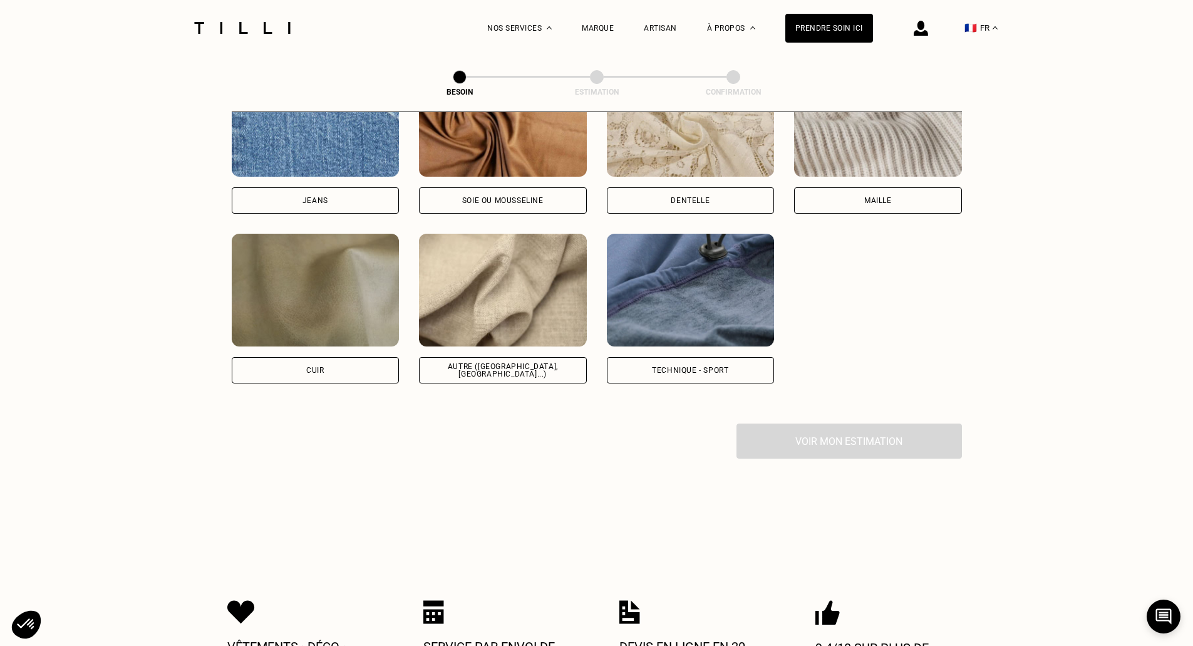
click at [500, 279] on img at bounding box center [503, 290] width 168 height 113
select select "FR"
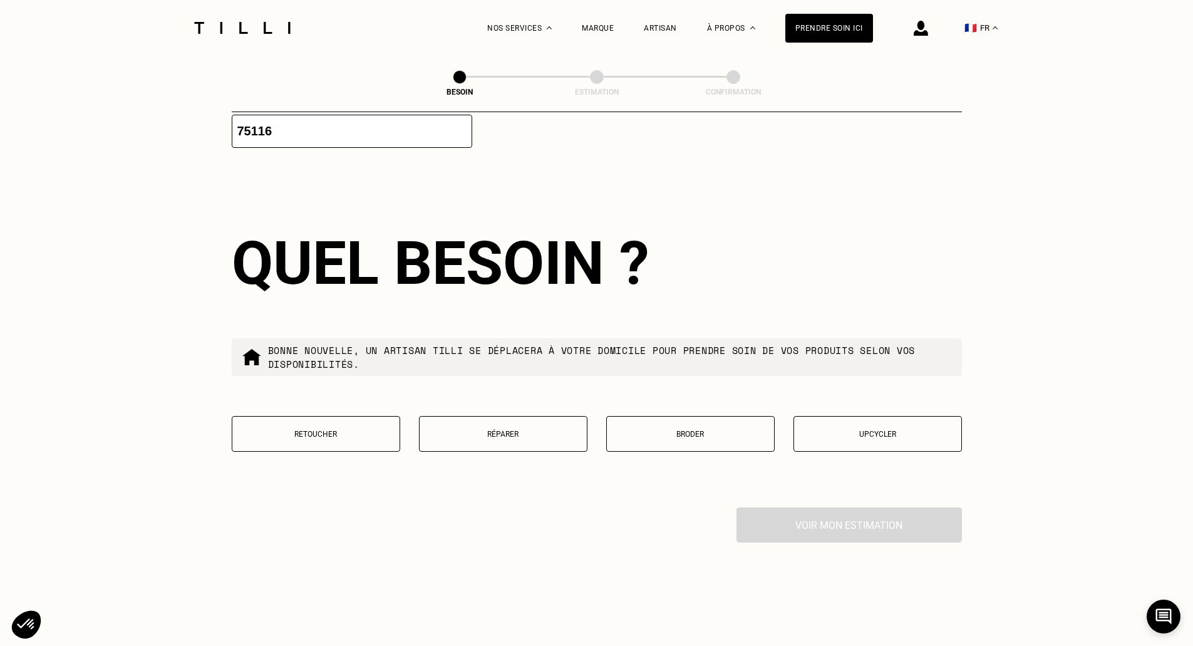
scroll to position [2051, 0]
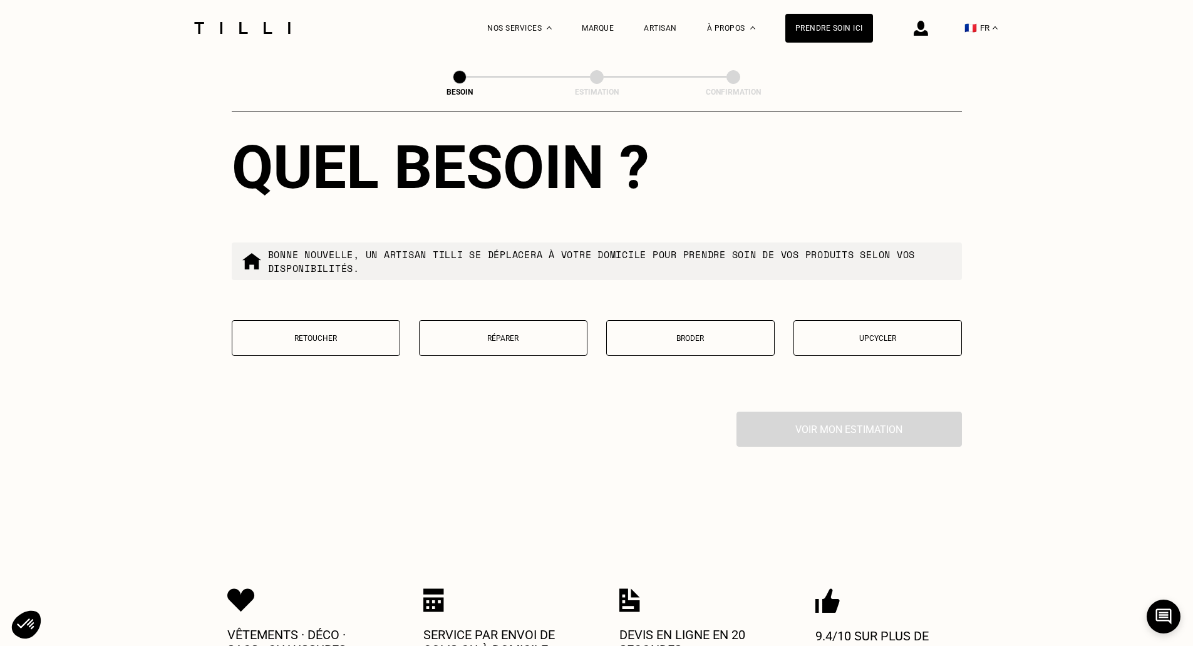
click at [500, 334] on p "Réparer" at bounding box center [503, 338] width 155 height 9
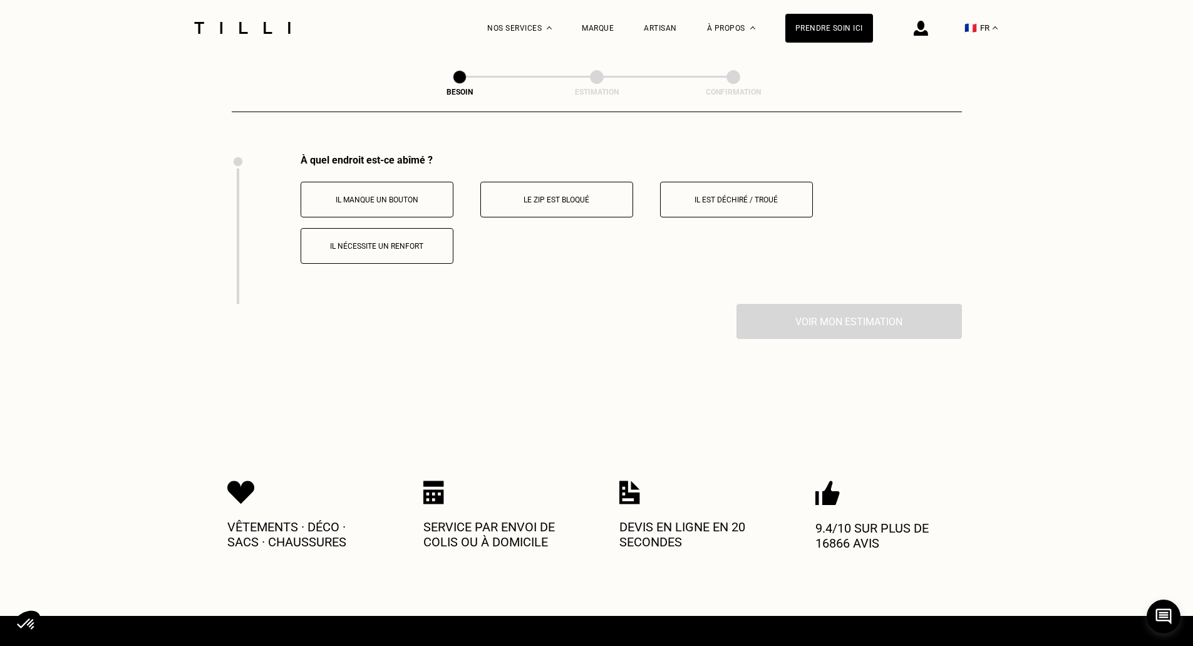
scroll to position [2316, 0]
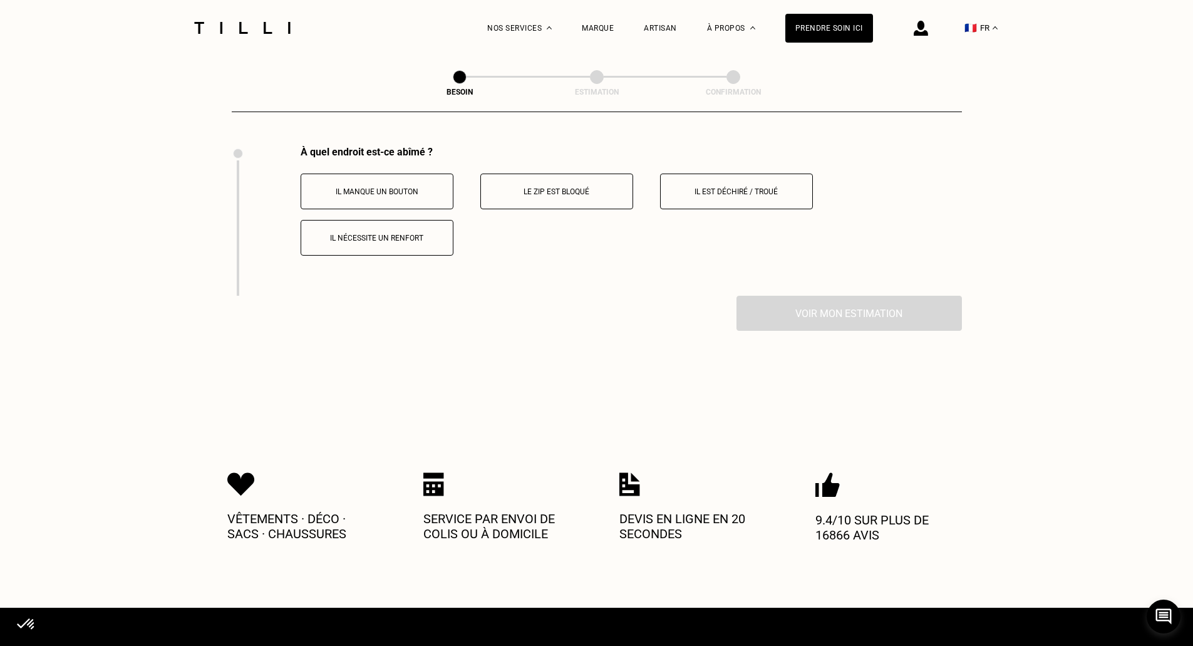
click at [753, 187] on p "Il est déchiré / troué" at bounding box center [736, 191] width 139 height 9
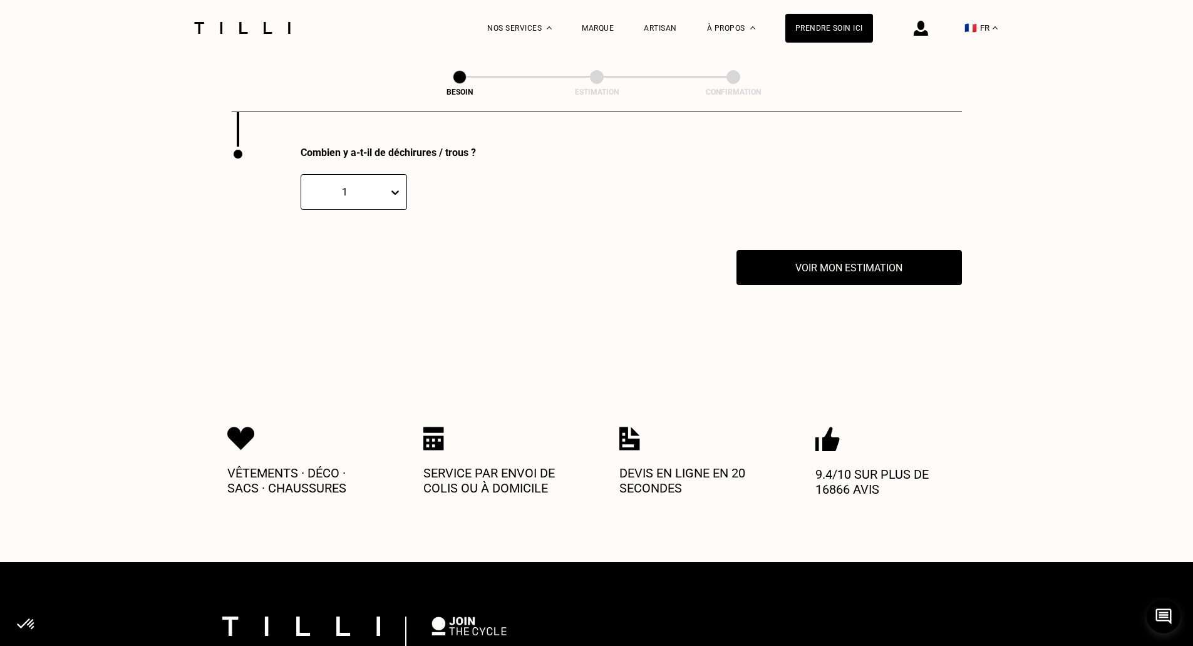
scroll to position [2466, 0]
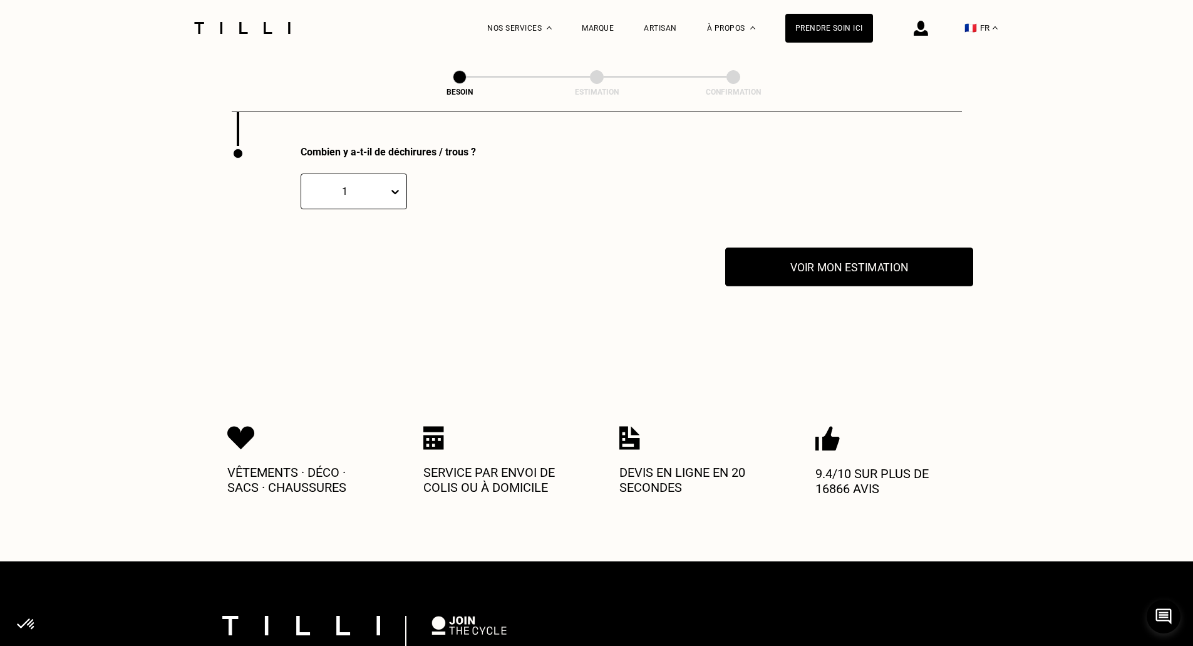
click at [836, 257] on button "Voir mon estimation" at bounding box center [849, 266] width 248 height 39
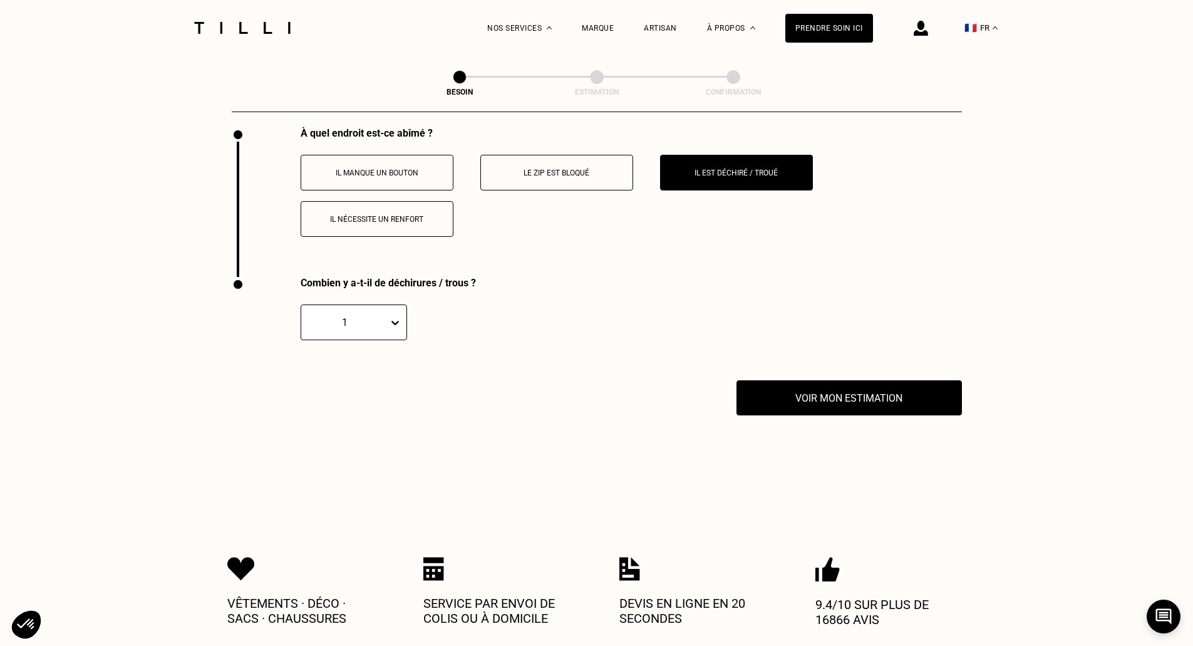
scroll to position [2291, 0]
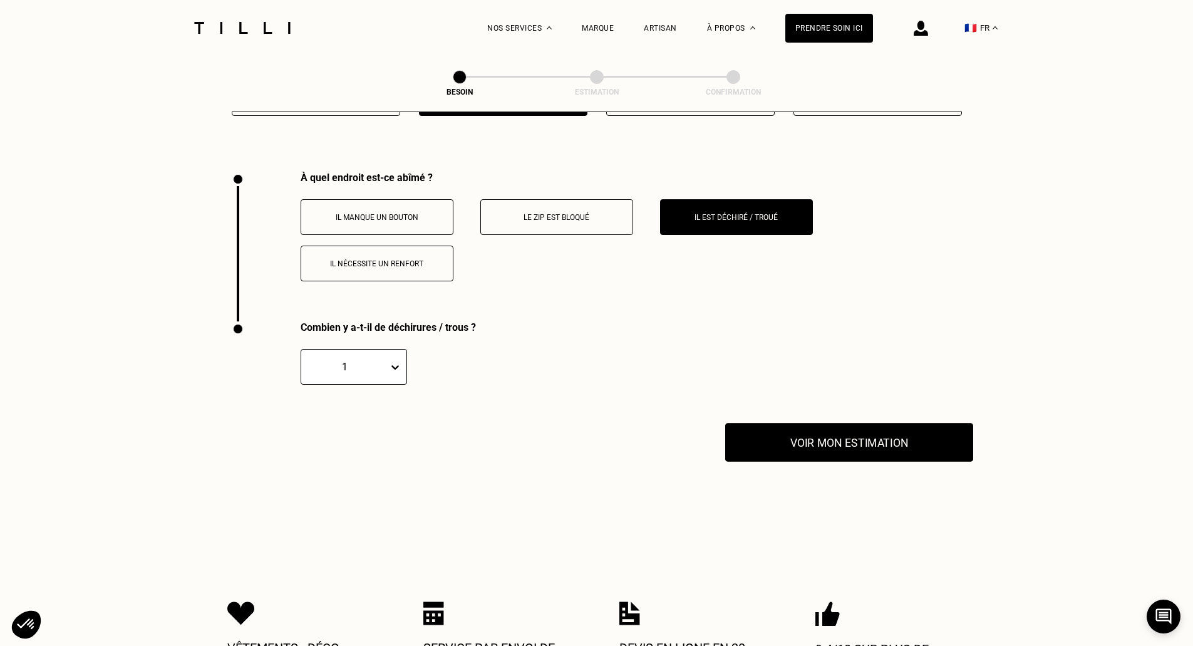
click at [890, 431] on button "Voir mon estimation" at bounding box center [849, 442] width 248 height 39
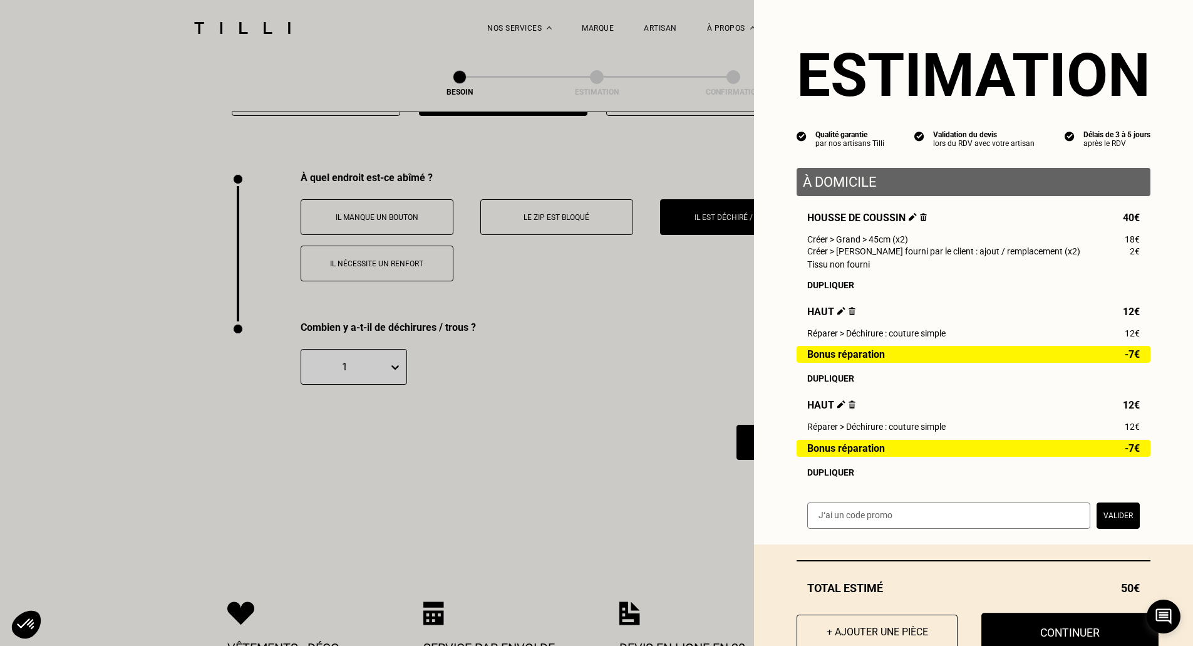
click at [1043, 639] on button "Continuer" at bounding box center [1069, 631] width 177 height 39
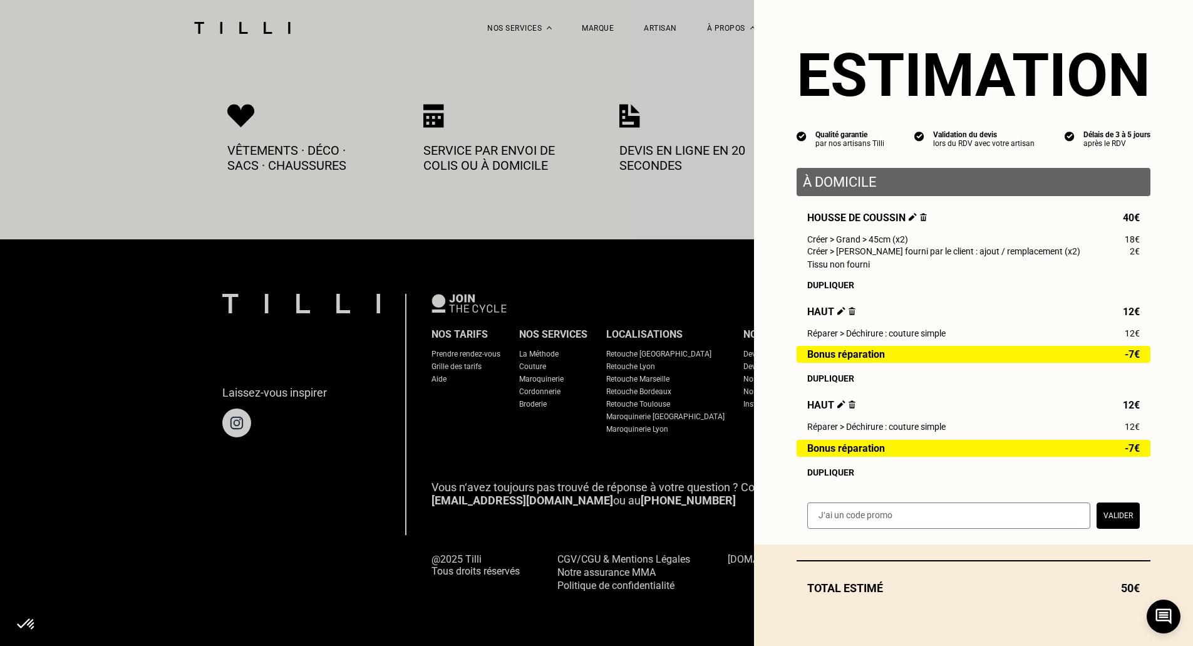
scroll to position [623, 0]
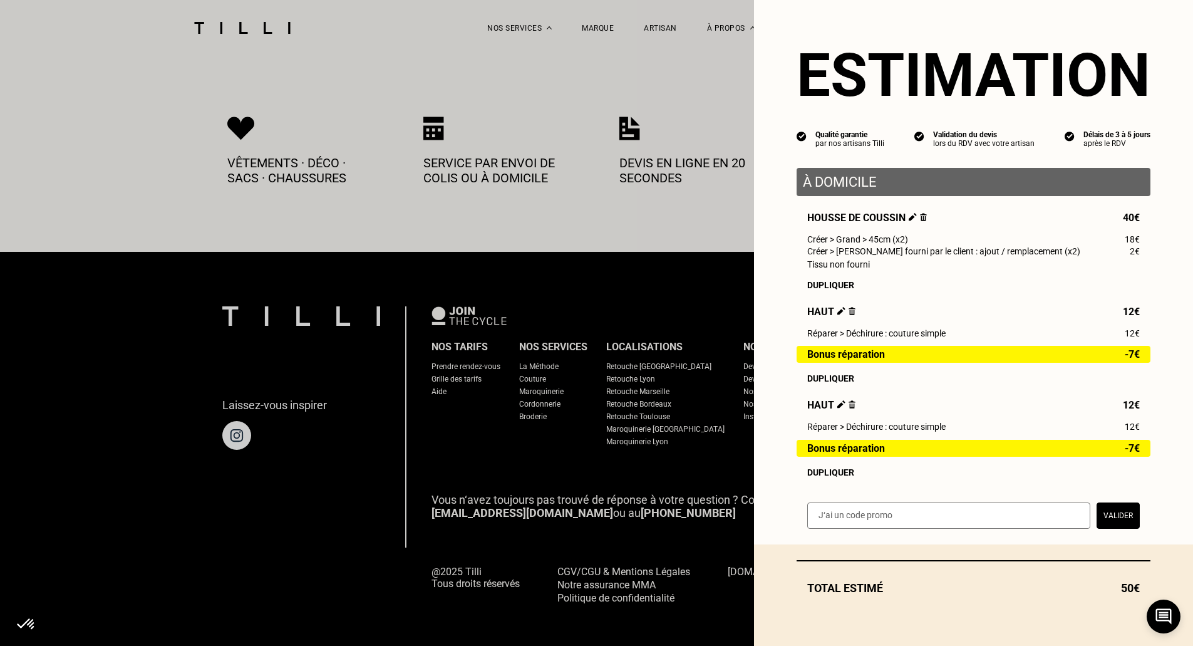
select select "FR"
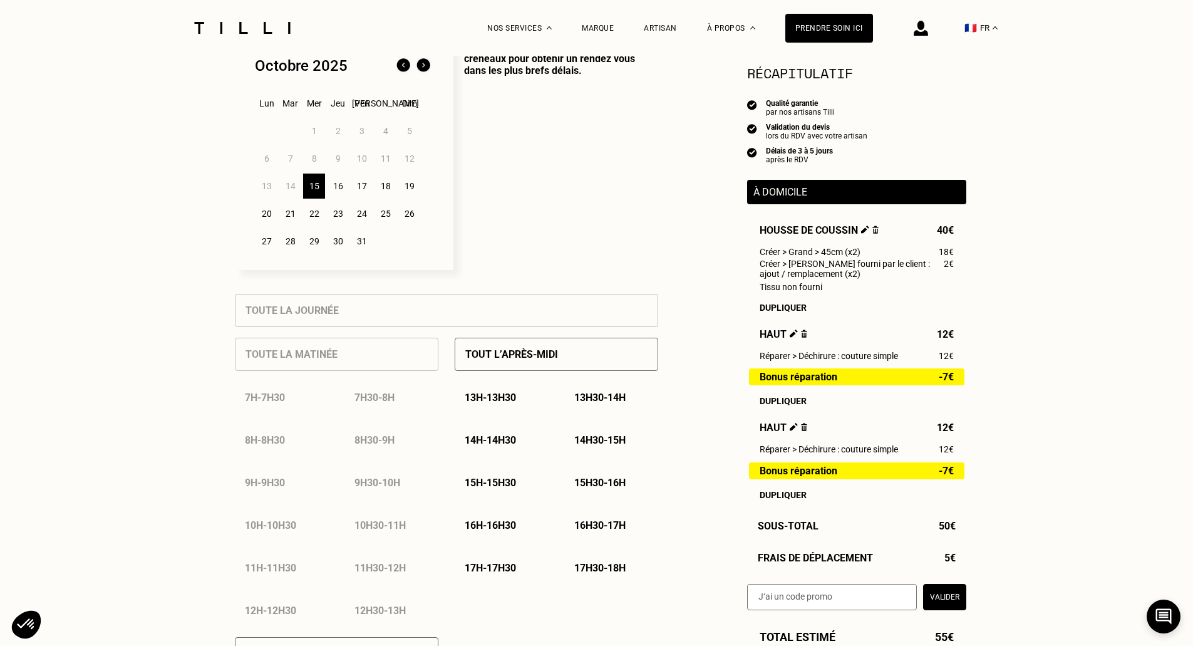
scroll to position [362, 0]
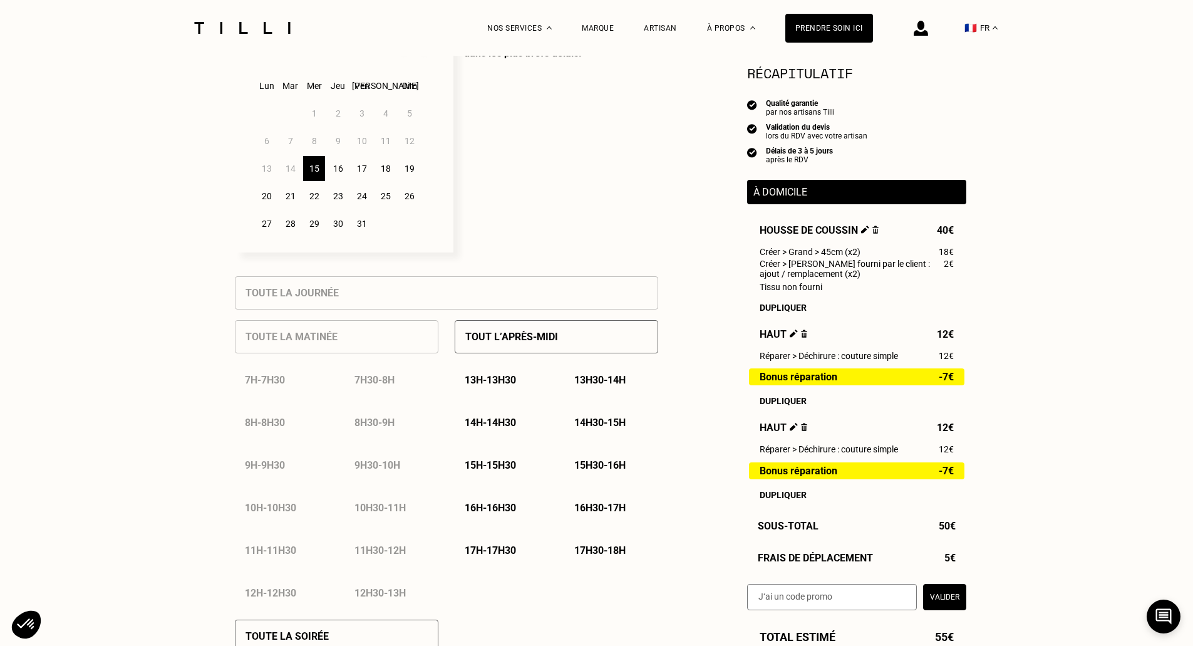
click at [602, 426] on p "14h30 - 15h" at bounding box center [599, 422] width 51 height 12
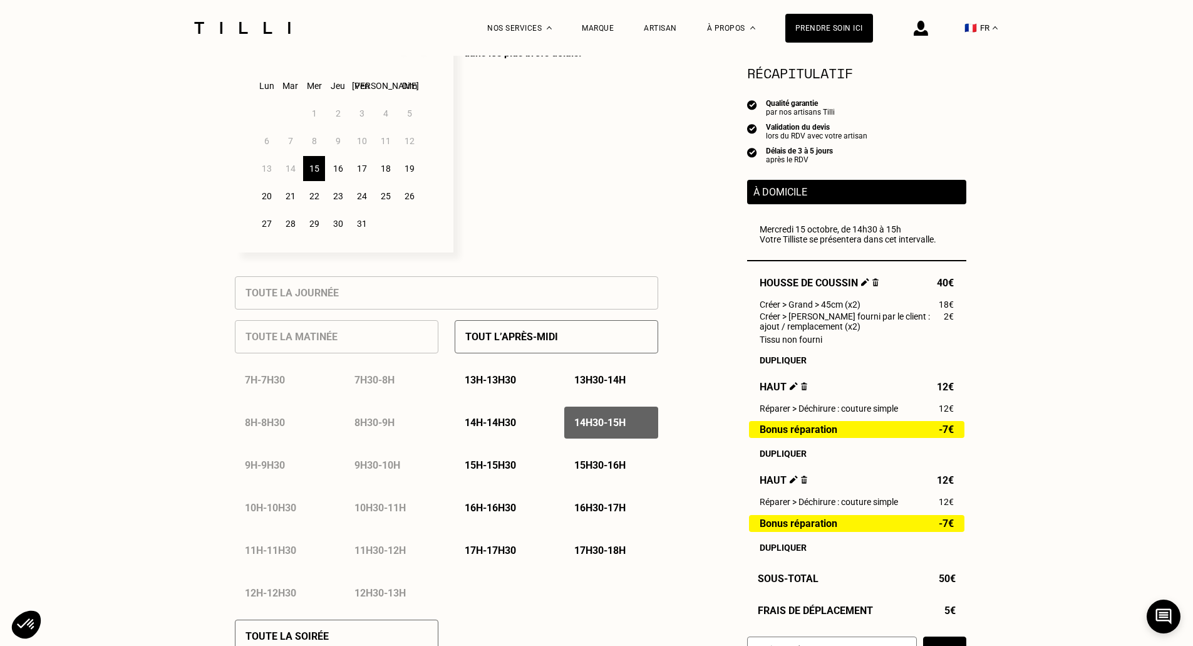
click at [588, 428] on p "14h30 - 15h" at bounding box center [599, 422] width 51 height 12
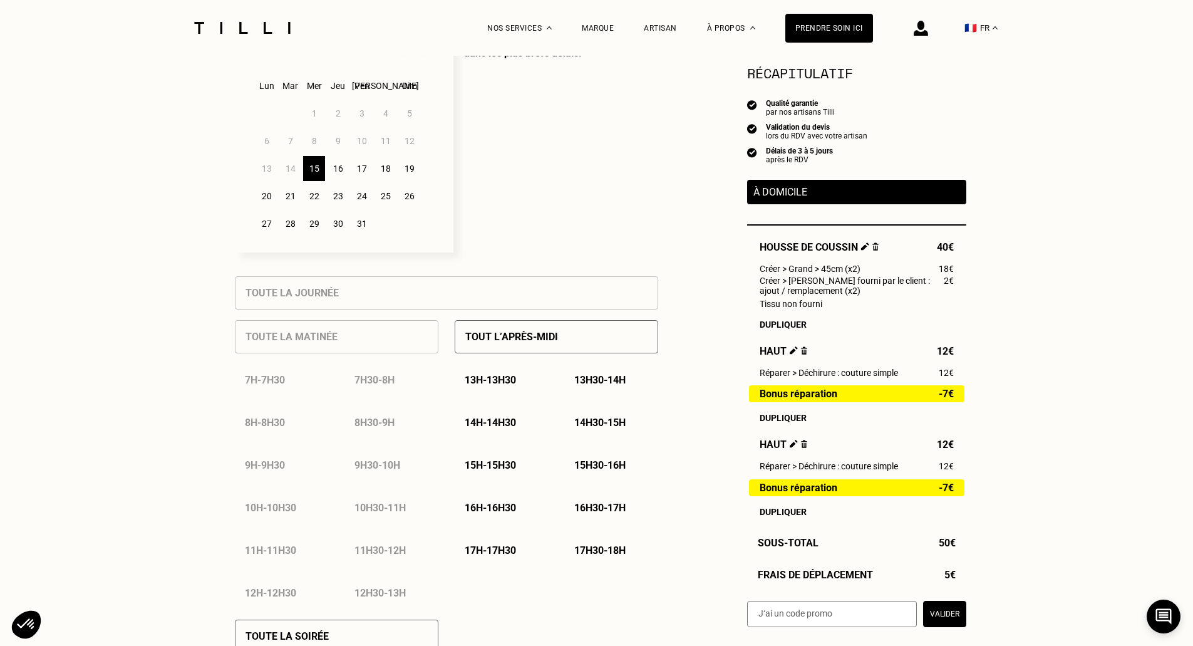
click at [510, 466] on p "15h - 15h30" at bounding box center [490, 465] width 51 height 12
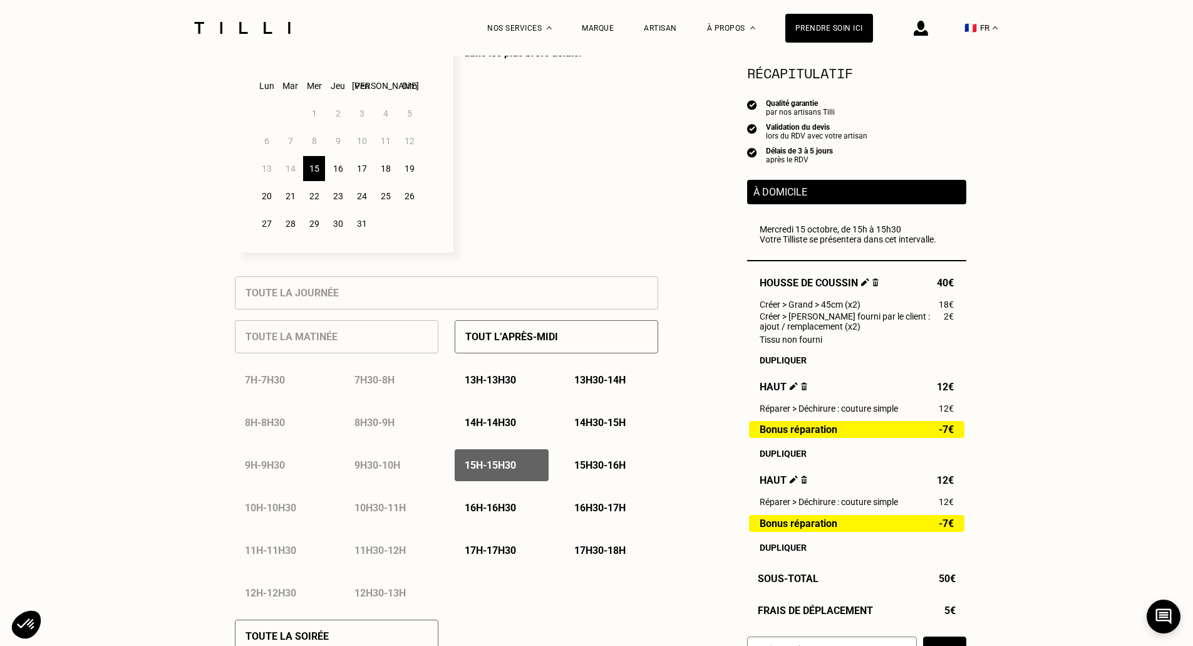
click at [612, 465] on p "15h30 - 16h" at bounding box center [599, 465] width 51 height 12
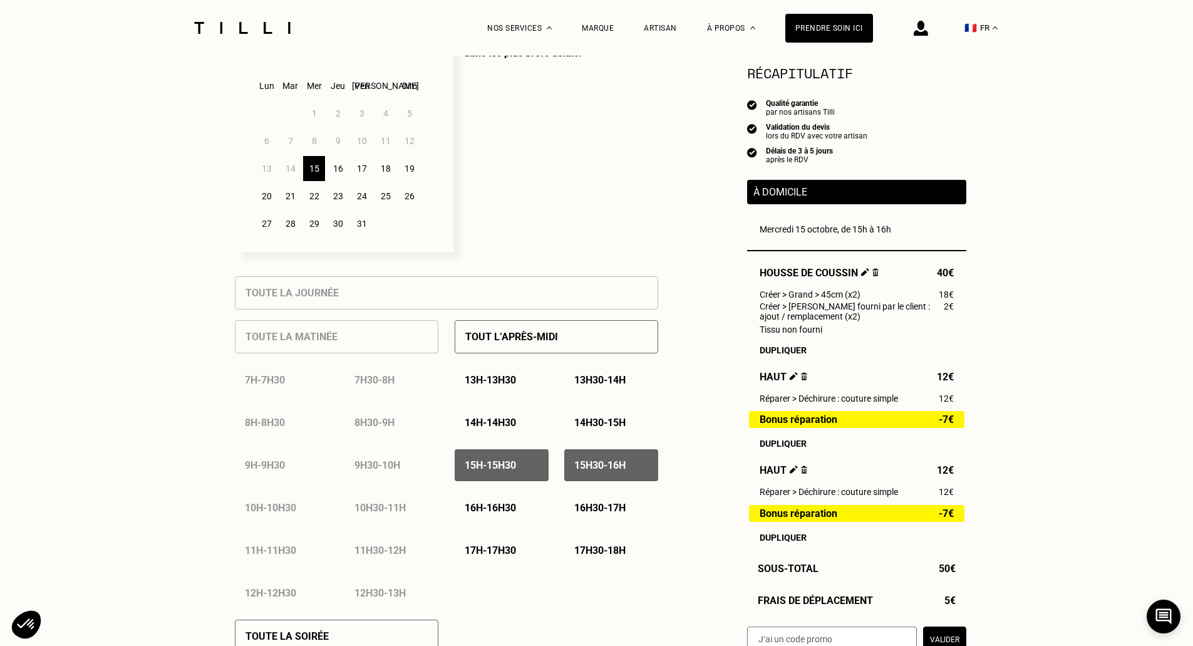
click at [509, 510] on p "16h - 16h30" at bounding box center [490, 508] width 51 height 12
click at [623, 513] on p "16h30 - 17h" at bounding box center [599, 508] width 51 height 12
click at [494, 552] on p "17h - 17h30" at bounding box center [490, 550] width 51 height 12
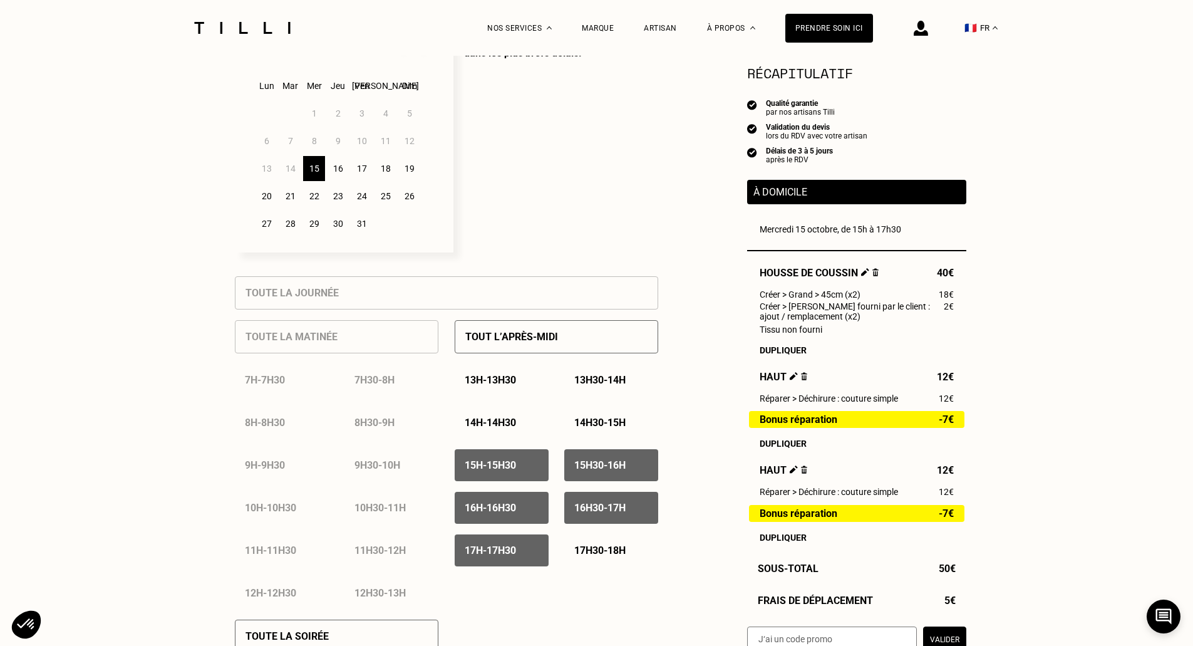
click at [585, 552] on p "17h30 - 18h" at bounding box center [599, 550] width 51 height 12
click at [605, 469] on p "15h30 - 16h" at bounding box center [599, 465] width 51 height 12
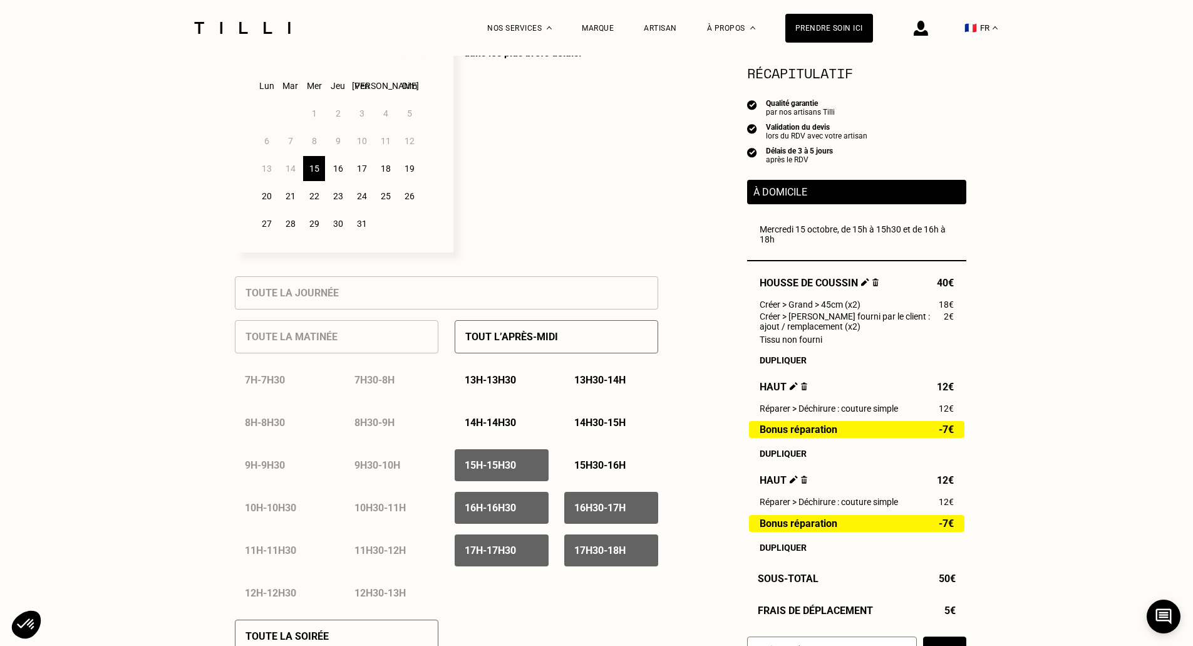
click at [518, 462] on div "15h - 15h30" at bounding box center [502, 465] width 94 height 32
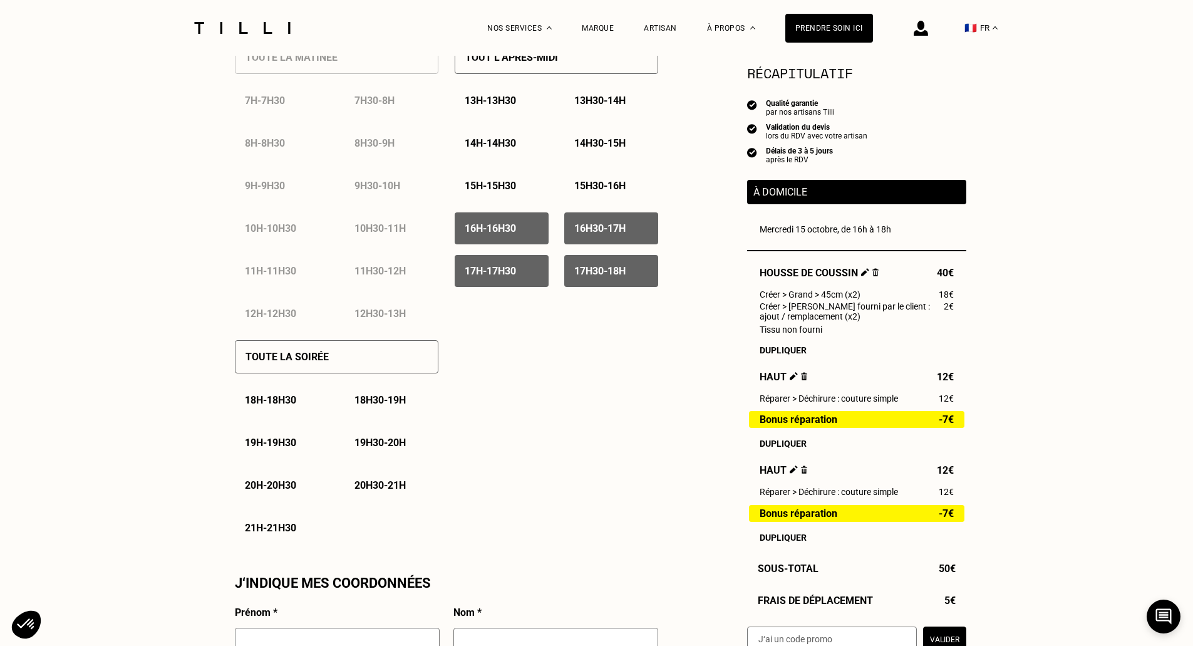
scroll to position [790, 0]
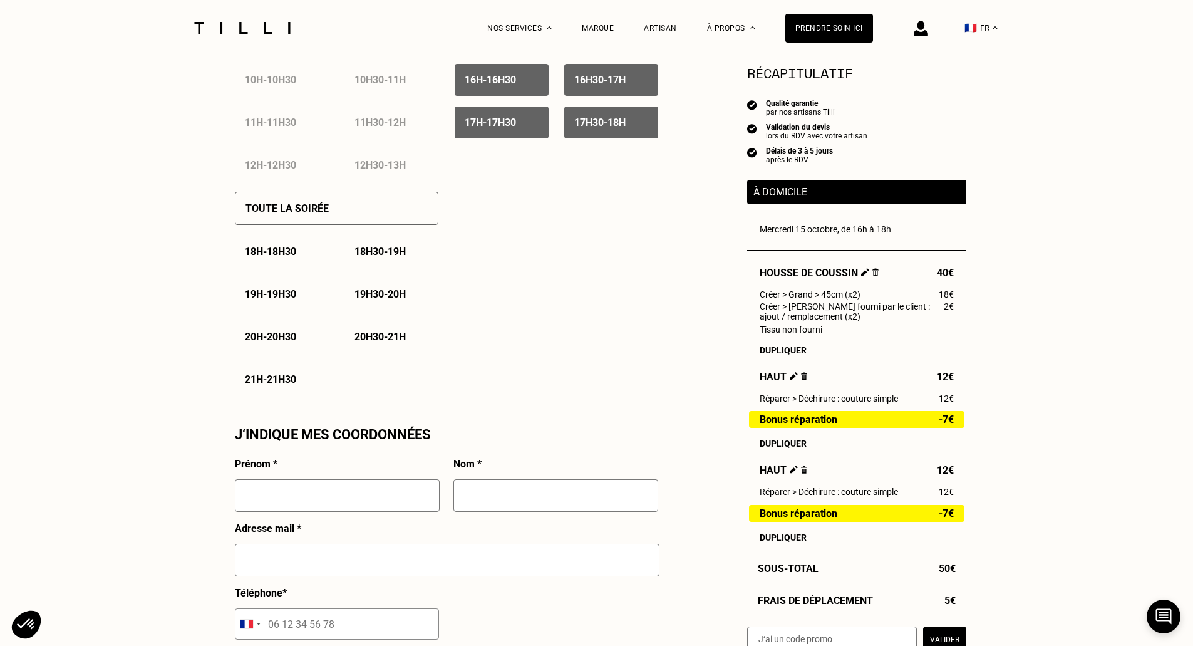
click at [262, 249] on div "18h - 18h30" at bounding box center [282, 251] width 94 height 32
click at [376, 252] on p "18h30 - 19h" at bounding box center [379, 251] width 51 height 12
click at [262, 297] on p "19h - 19h30" at bounding box center [270, 294] width 51 height 12
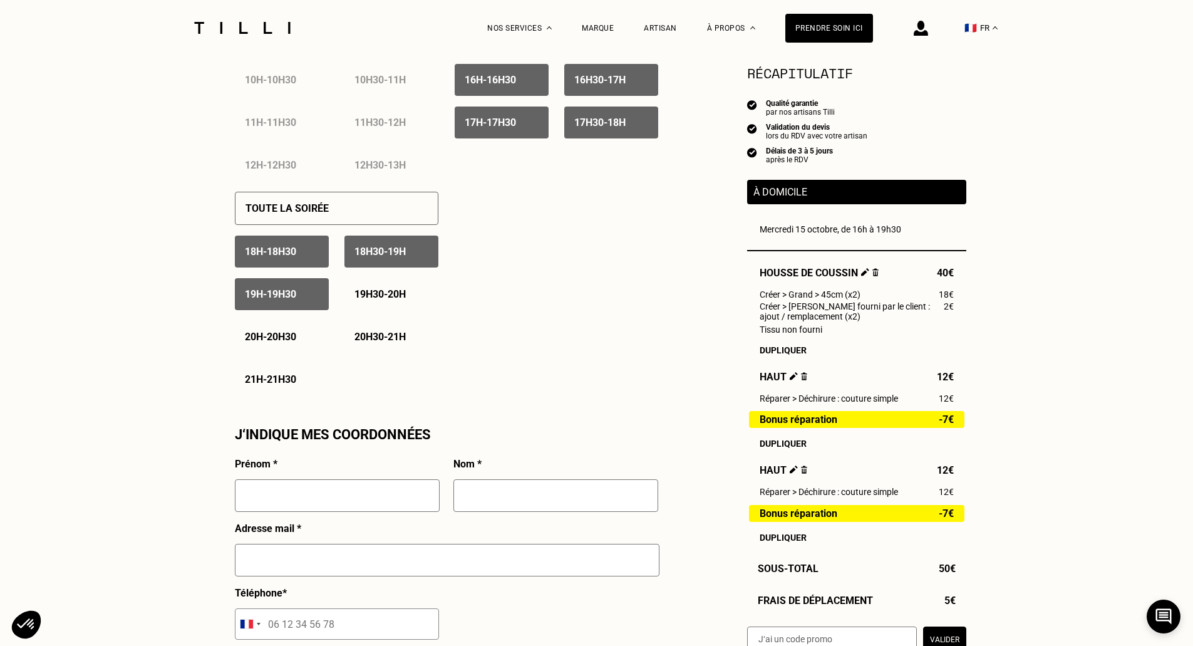
click at [333, 500] on input "text" at bounding box center [337, 495] width 205 height 33
type input "gaelle"
click at [465, 498] on input "text" at bounding box center [555, 495] width 205 height 33
type input "usai"
click at [330, 570] on input "text" at bounding box center [447, 560] width 425 height 33
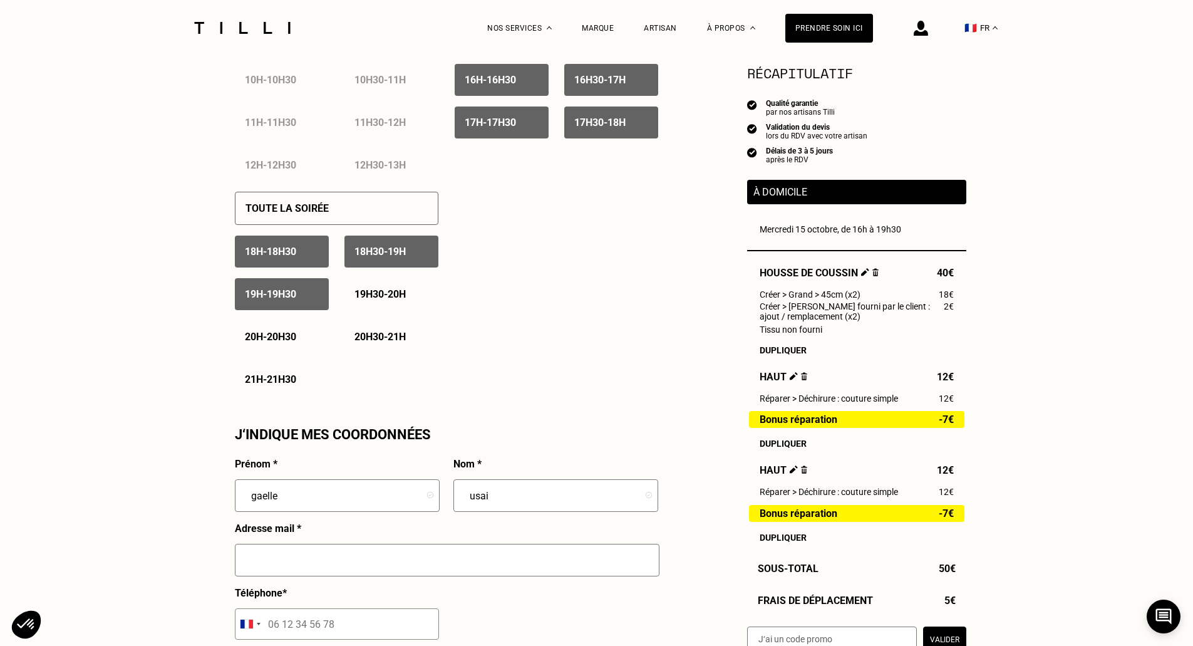
type input "[EMAIL_ADDRESS][DOMAIN_NAME]"
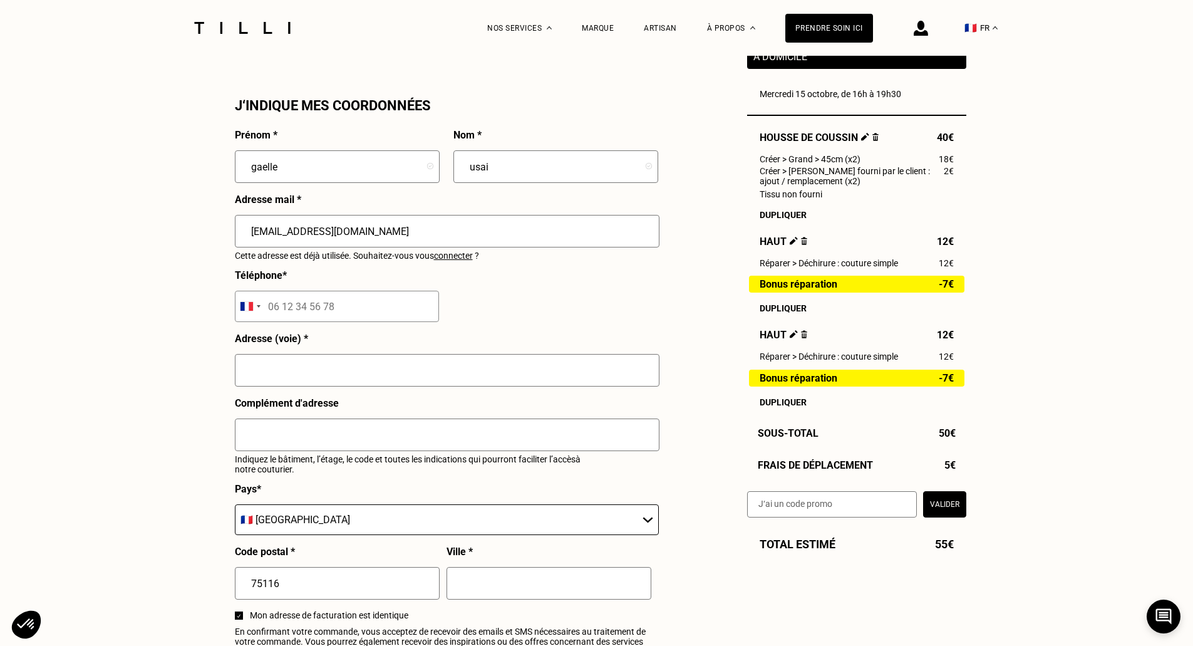
scroll to position [1123, 0]
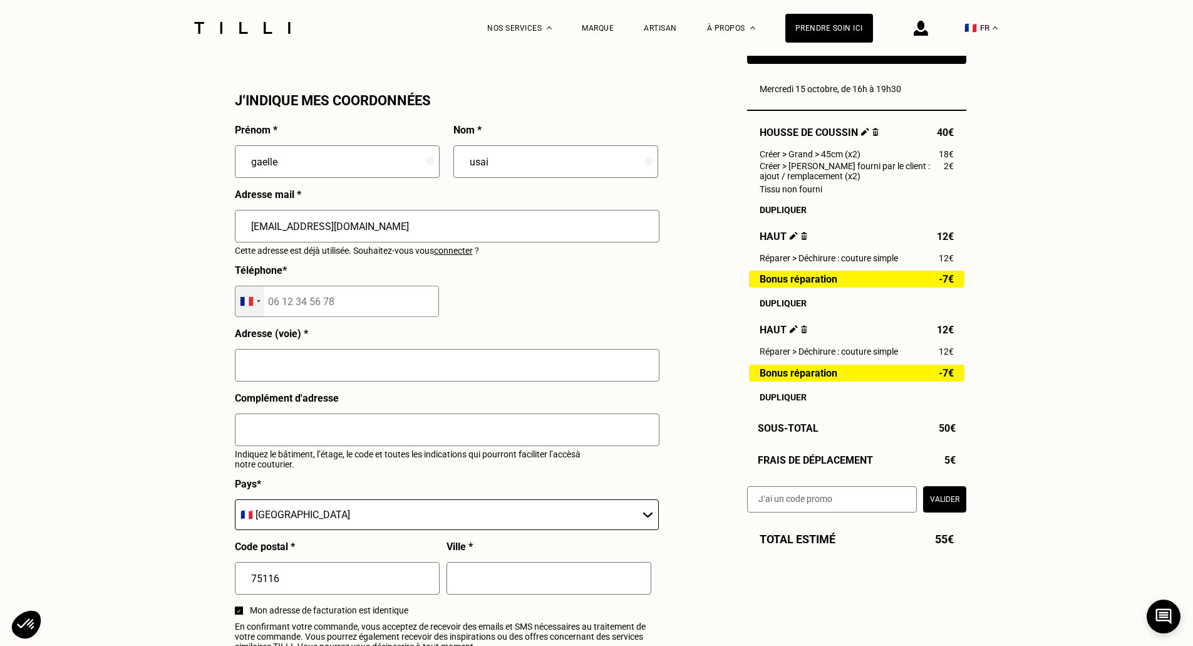
click at [260, 309] on div "Selected country" at bounding box center [249, 301] width 29 height 30
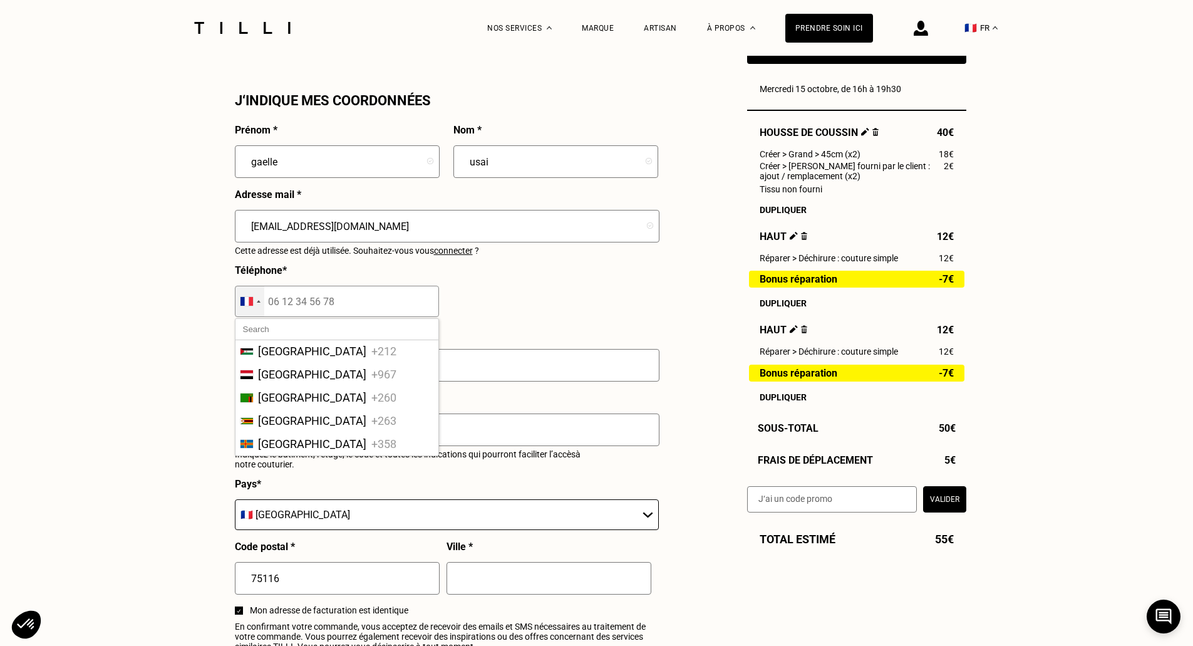
scroll to position [5487, 0]
click at [338, 253] on span "[GEOGRAPHIC_DATA]" at bounding box center [312, 246] width 108 height 13
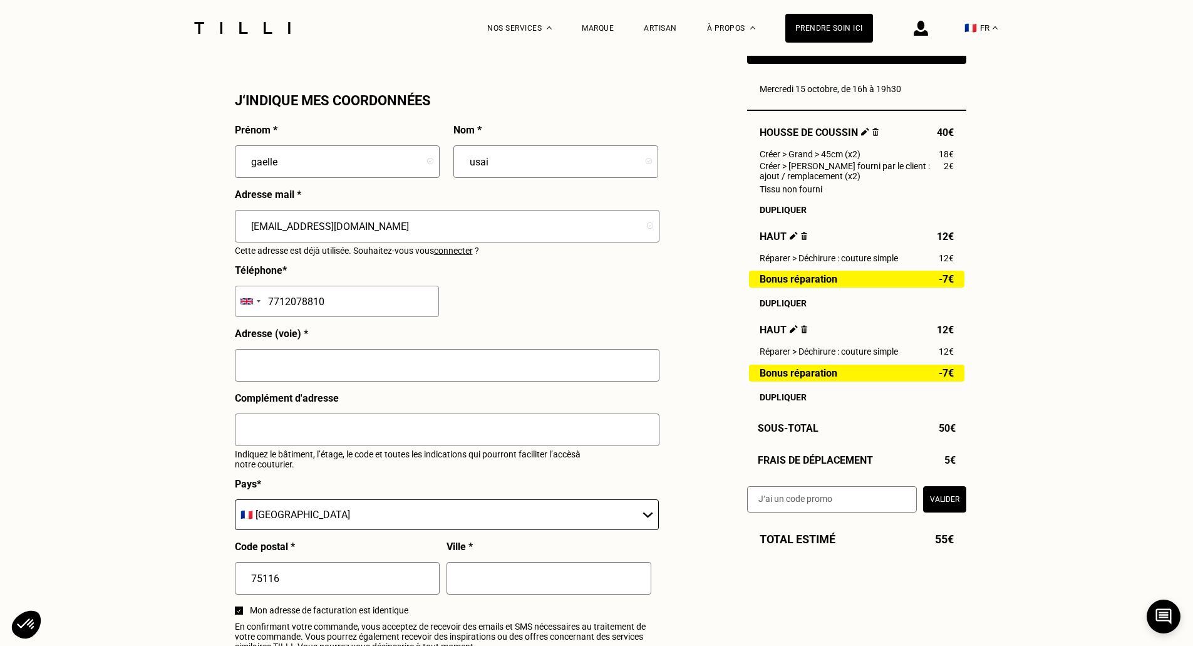
type input "7712078810"
click at [318, 374] on input "text" at bounding box center [447, 365] width 425 height 33
type input "[STREET_ADDRESS]"
click at [300, 439] on input "text" at bounding box center [447, 429] width 425 height 33
click at [513, 581] on input "text" at bounding box center [548, 578] width 205 height 33
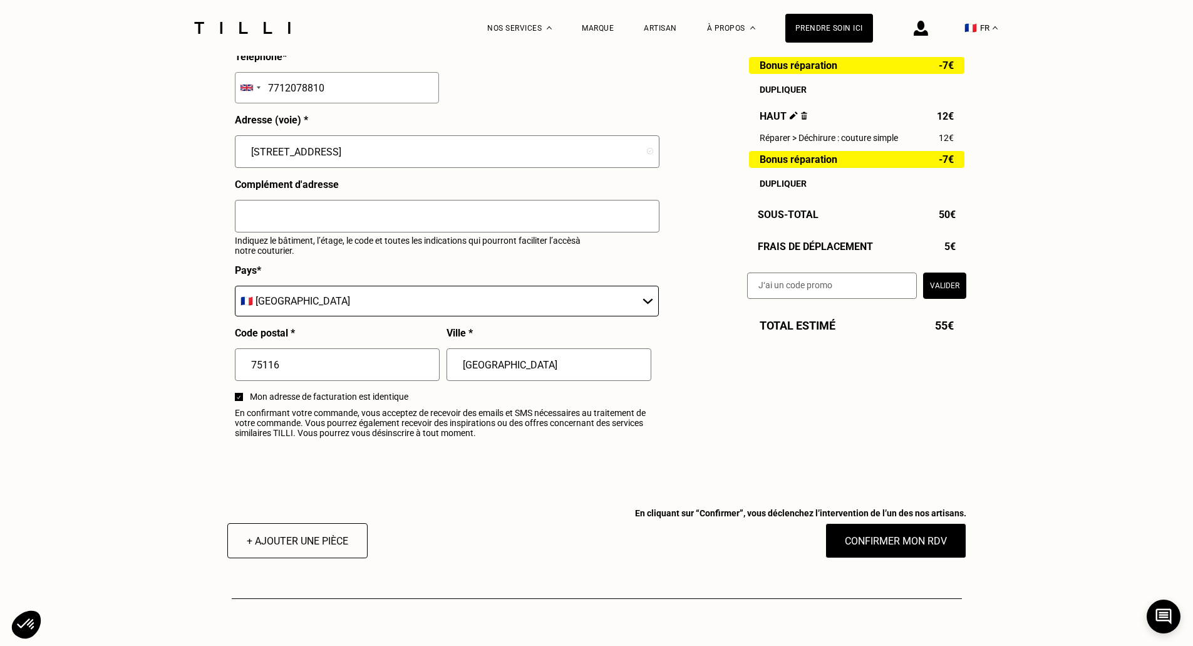
scroll to position [1457, 0]
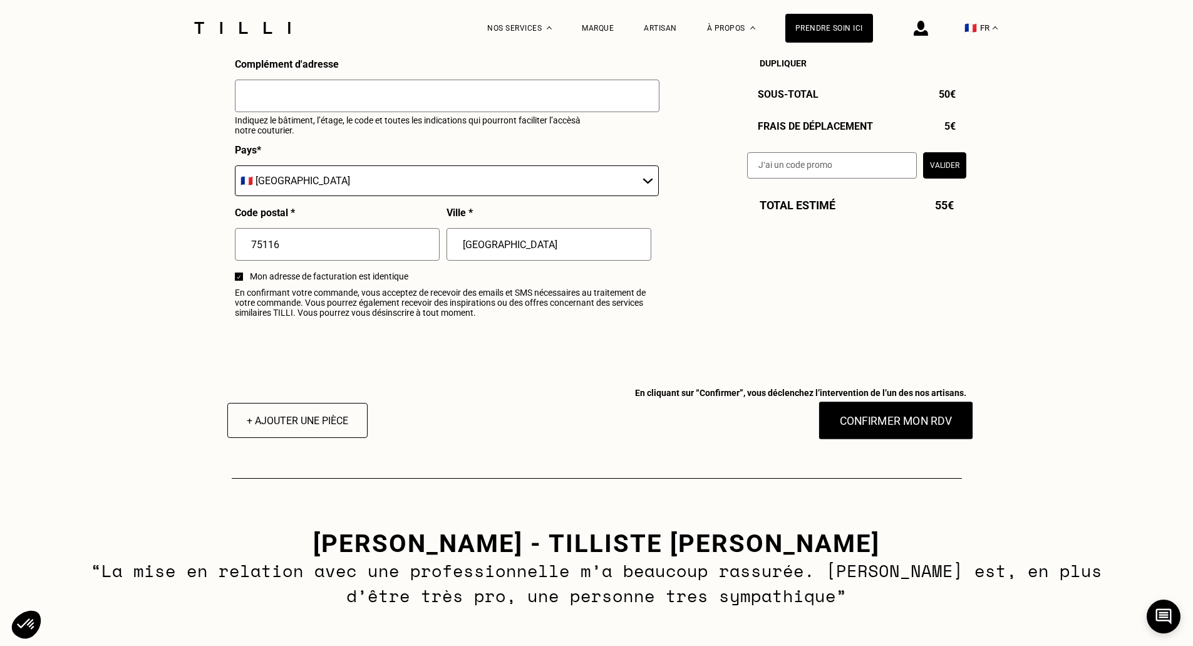
type input "[GEOGRAPHIC_DATA]"
click at [888, 432] on button "Confirmer mon RDV" at bounding box center [895, 420] width 155 height 39
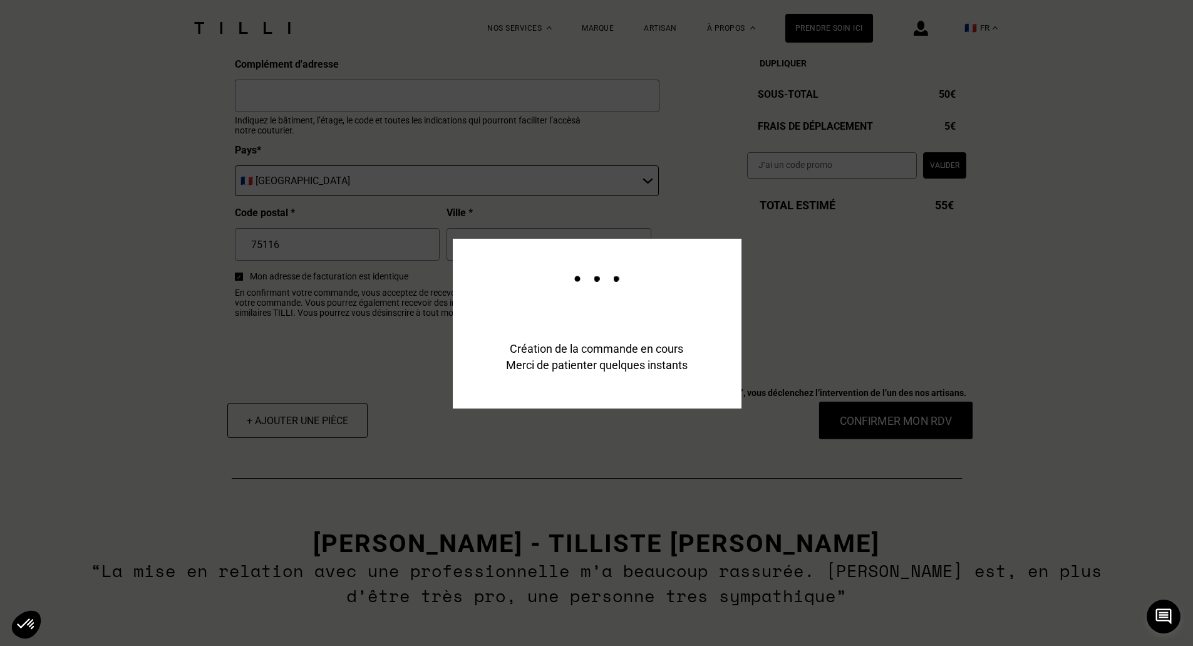
scroll to position [1500, 0]
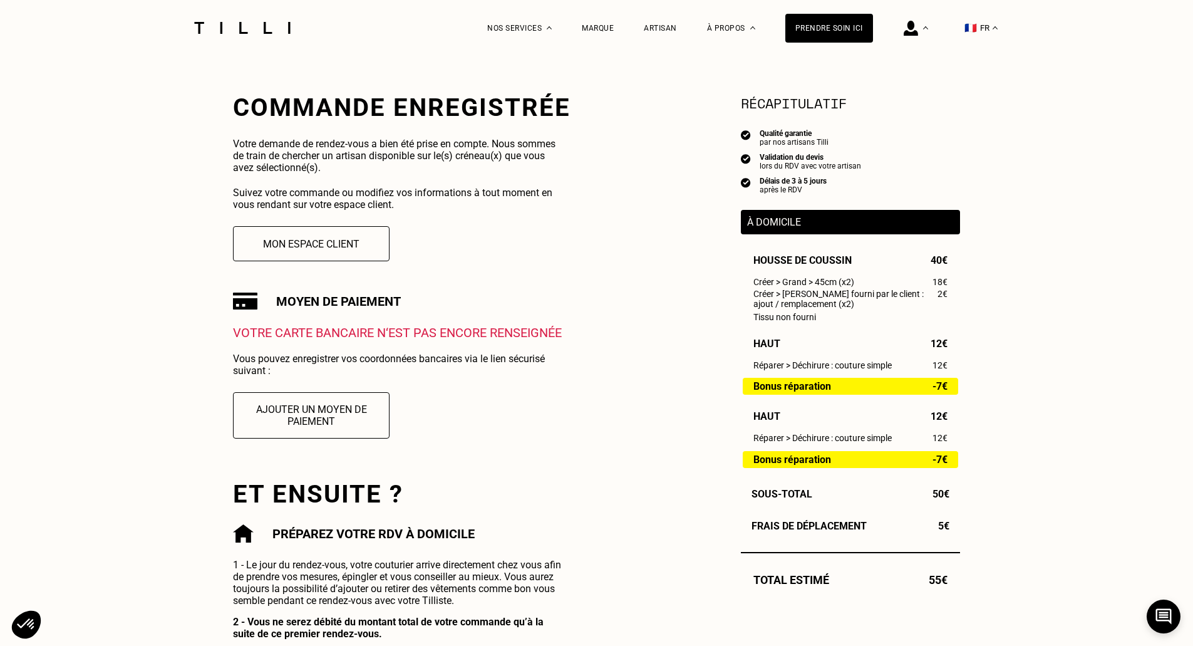
scroll to position [204, 0]
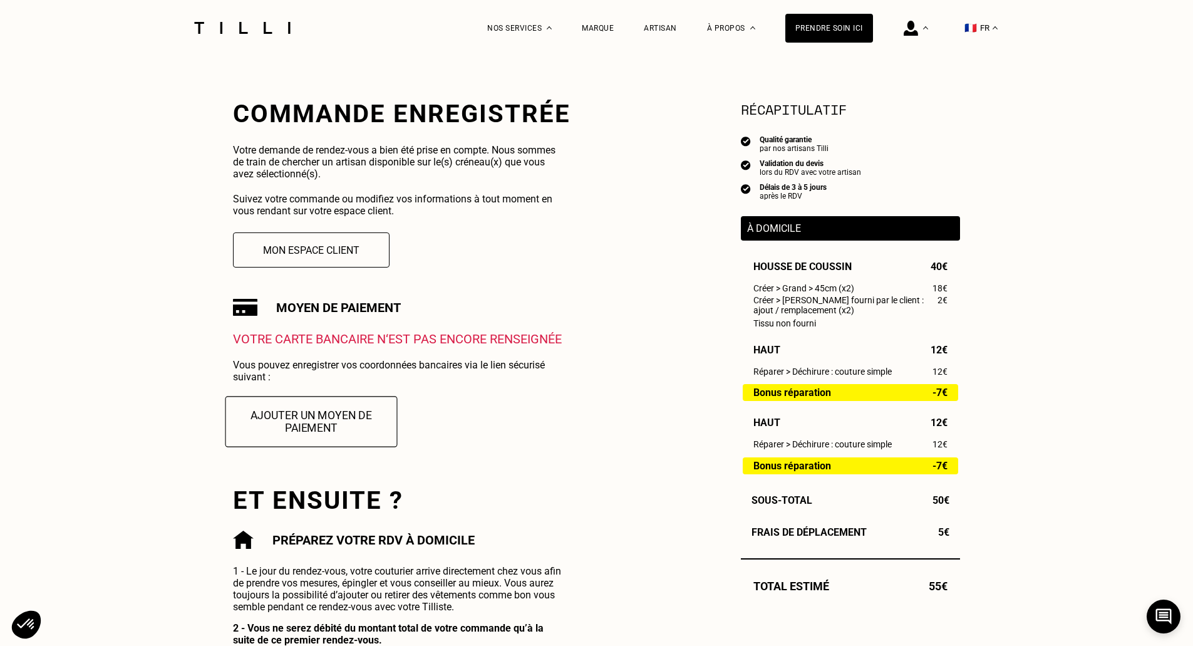
click at [328, 417] on button "Ajouter un moyen de paiement" at bounding box center [311, 421] width 172 height 51
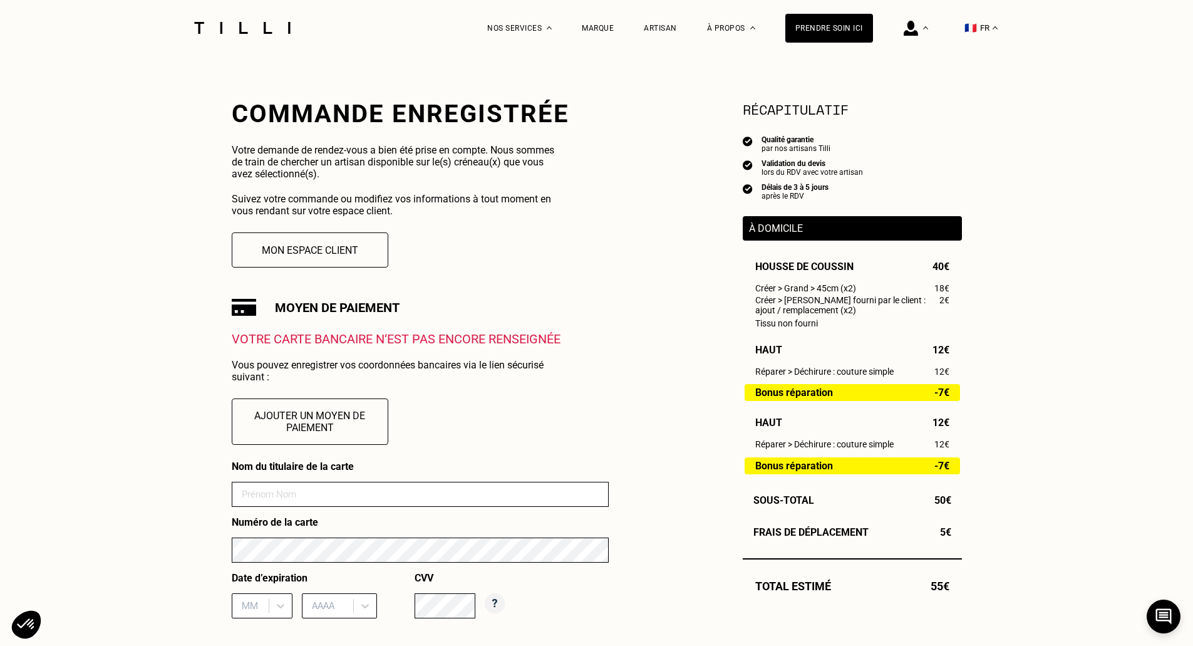
click at [336, 492] on input at bounding box center [420, 494] width 377 height 25
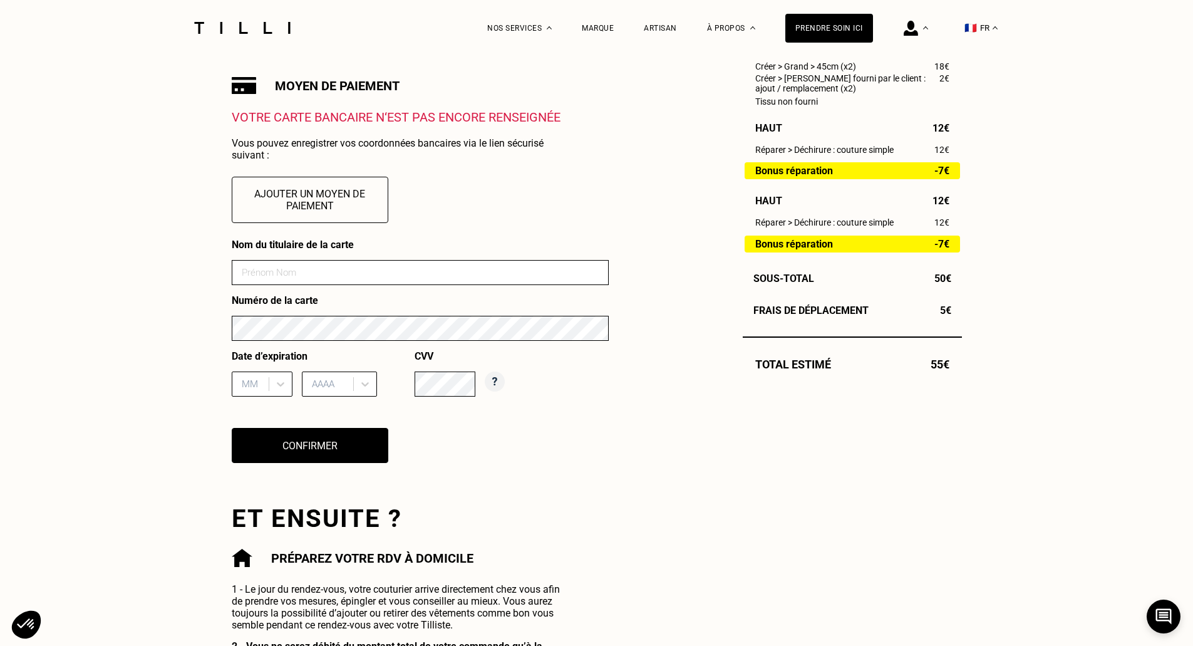
scroll to position [427, 0]
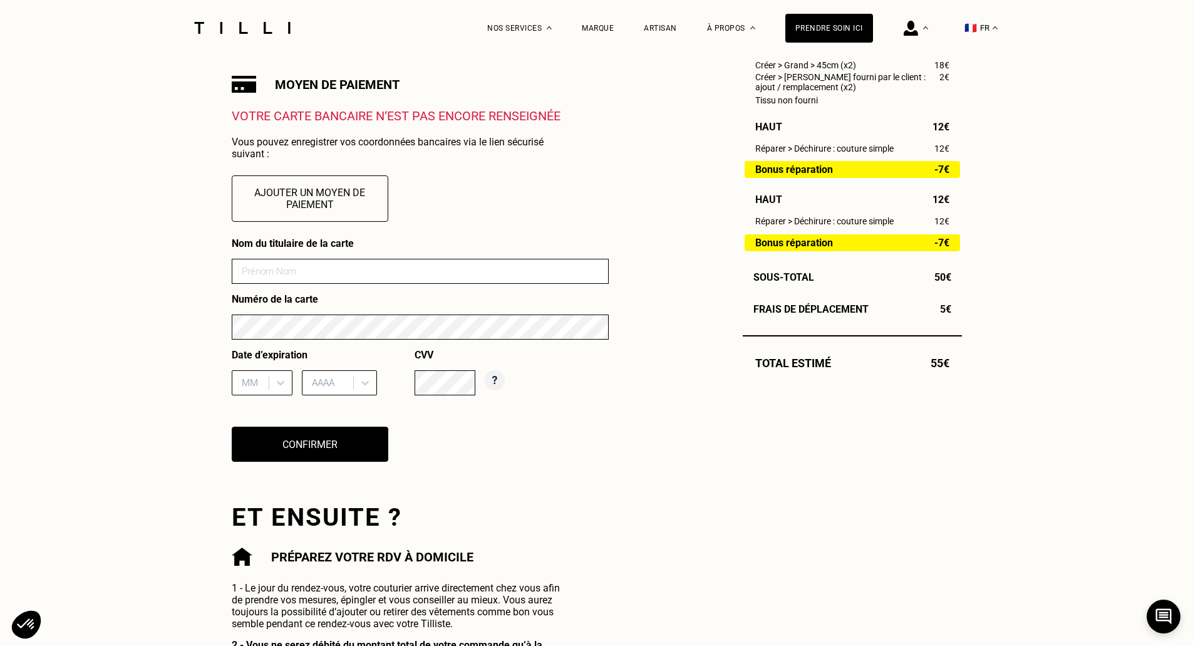
click at [328, 274] on input at bounding box center [420, 271] width 377 height 25
type input "gaelle usai"
click at [264, 381] on div "MM" at bounding box center [251, 382] width 33 height 19
click at [250, 445] on div "02" at bounding box center [262, 437] width 61 height 23
click at [342, 390] on div at bounding box center [329, 383] width 35 height 14
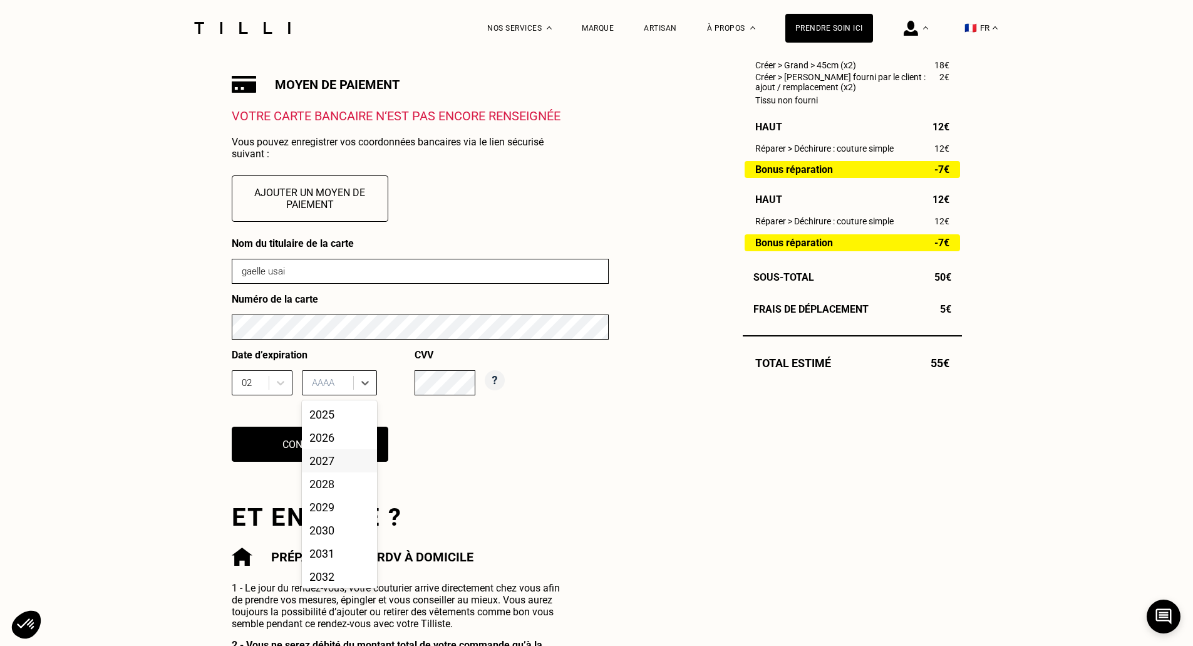
click at [333, 464] on div "2027" at bounding box center [339, 460] width 75 height 23
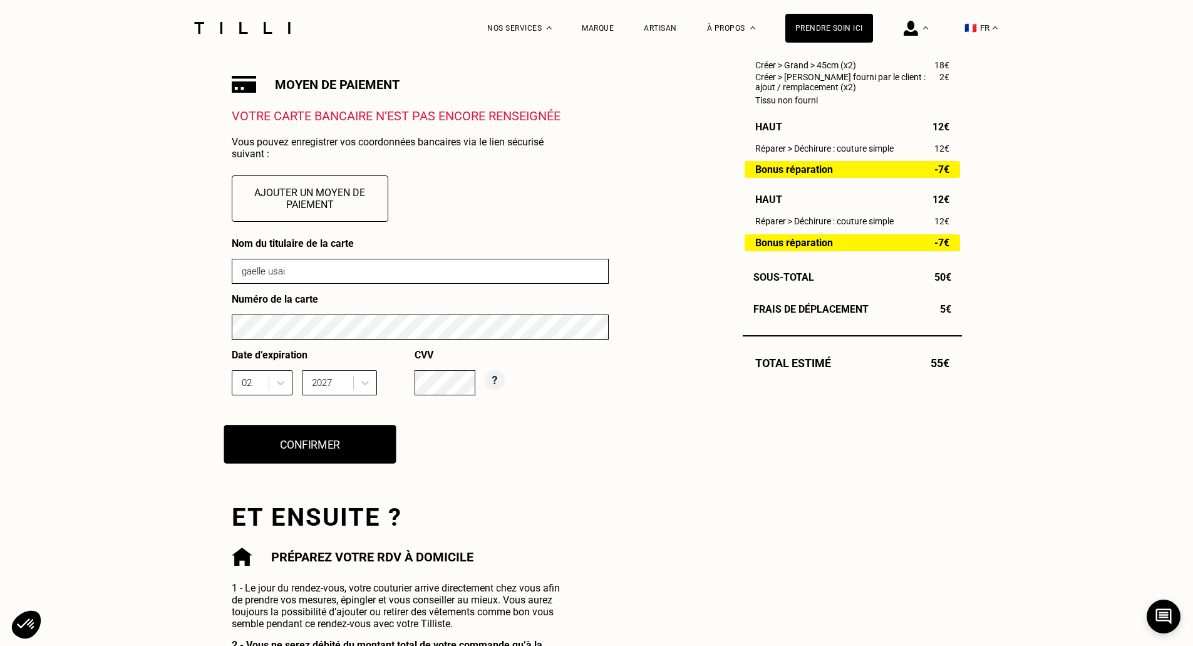
click at [339, 449] on button "Confirmer" at bounding box center [310, 444] width 172 height 39
